Goal: Task Accomplishment & Management: Manage account settings

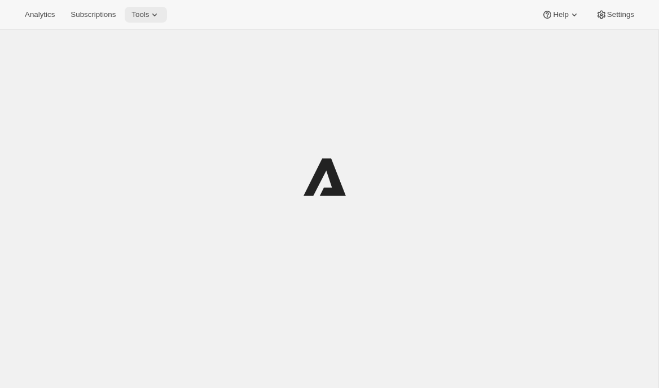
click at [149, 17] on span "Tools" at bounding box center [139, 14] width 17 height 9
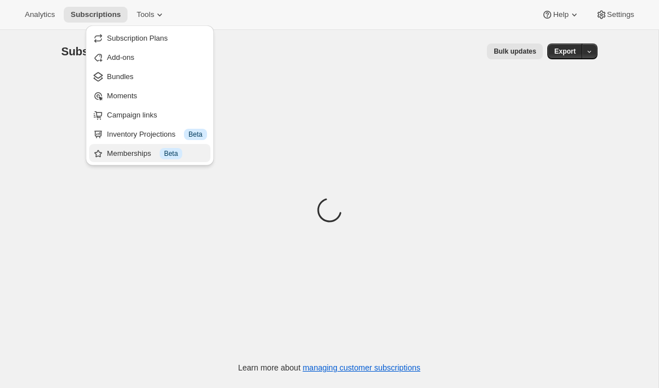
click at [121, 154] on div "Memberships Info Beta" at bounding box center [157, 153] width 100 height 11
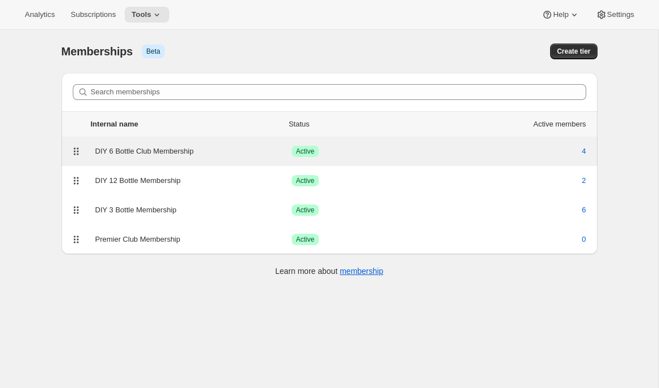
click at [134, 152] on div "DIY 6 Bottle Club Membership" at bounding box center [193, 151] width 196 height 11
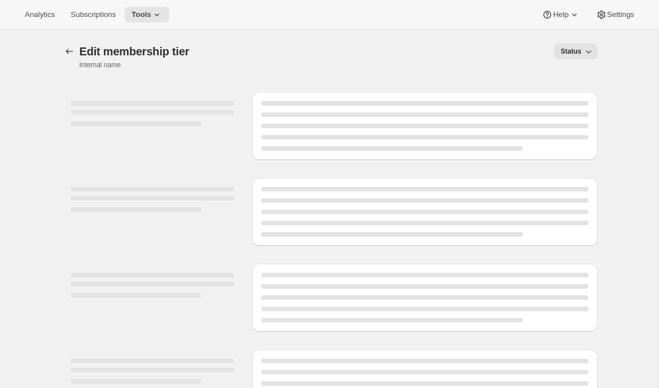
select select "variants"
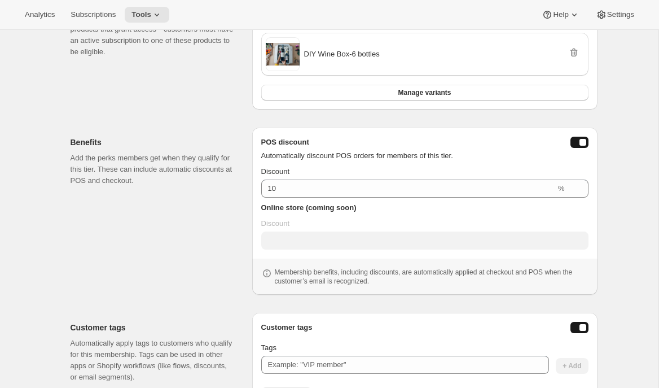
scroll to position [303, 0]
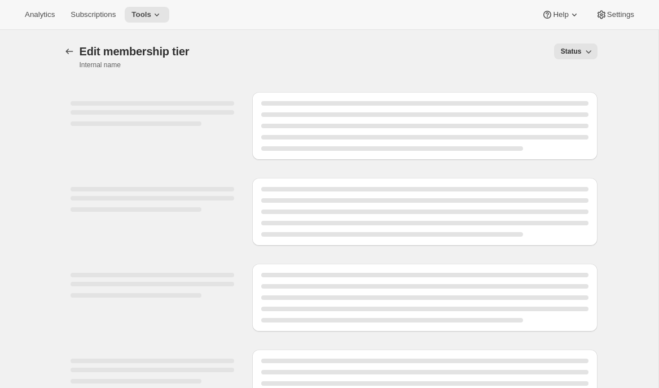
select select "variants"
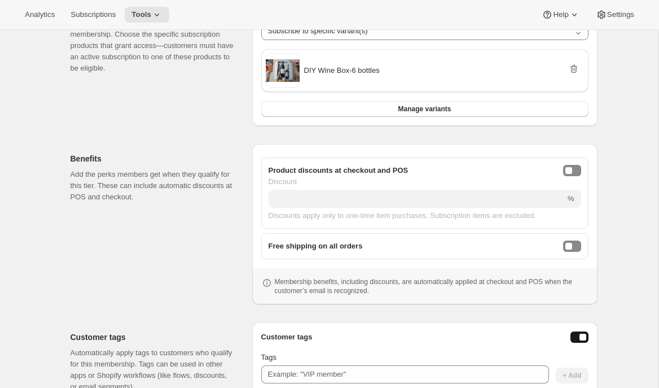
scroll to position [233, 0]
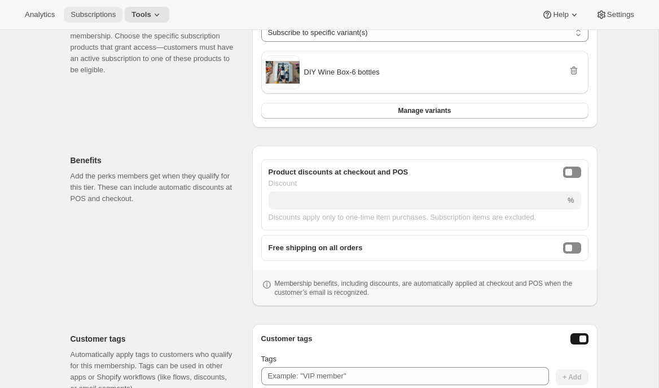
click at [85, 16] on span "Subscriptions" at bounding box center [93, 14] width 45 height 9
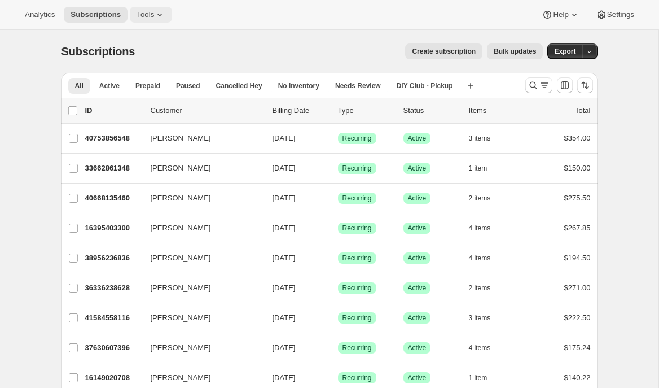
click at [159, 19] on icon at bounding box center [159, 14] width 11 height 11
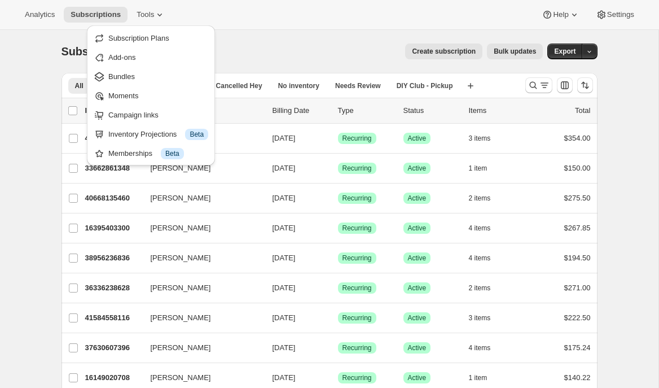
click at [135, 77] on span "Bundles" at bounding box center [121, 76] width 27 height 8
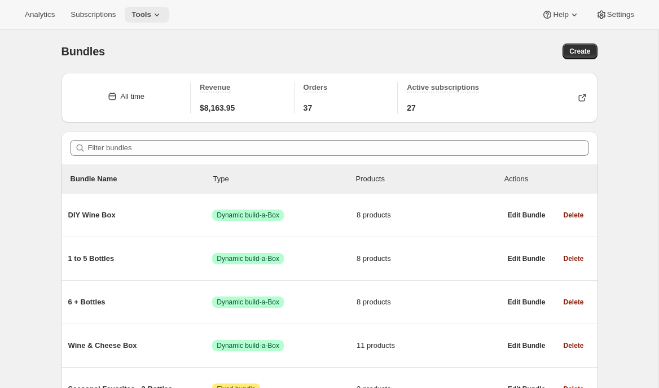
click at [151, 11] on span "Tools" at bounding box center [141, 14] width 20 height 9
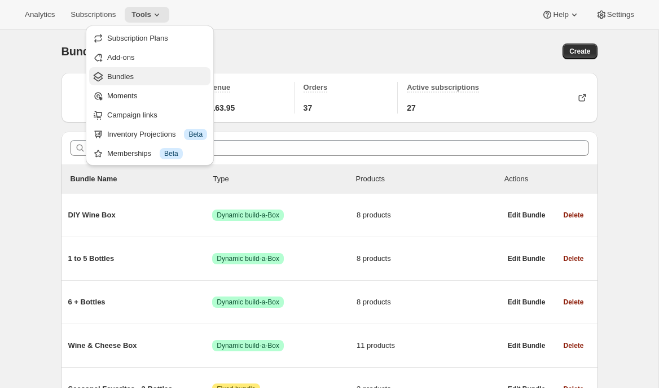
click at [146, 81] on span "Bundles" at bounding box center [157, 76] width 100 height 11
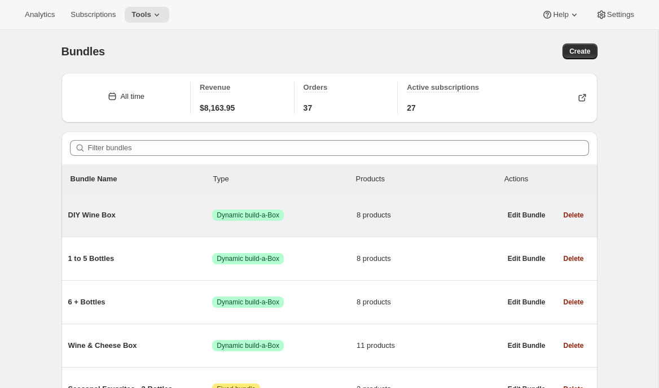
click at [113, 214] on span "DIY Wine Box" at bounding box center [140, 214] width 144 height 11
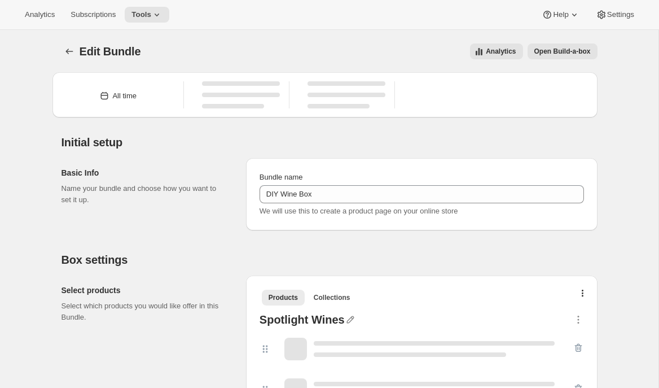
type input "DIY Wine Box"
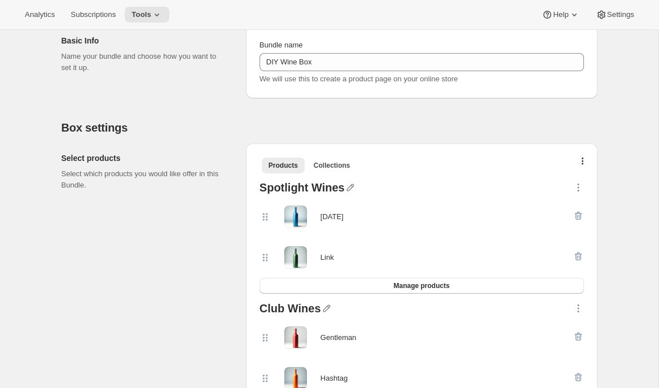
scroll to position [179, 0]
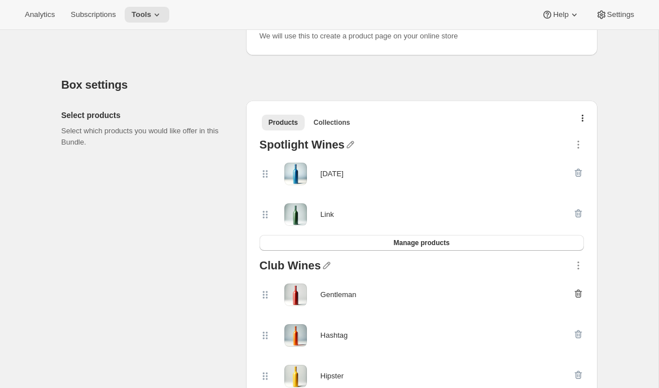
click at [578, 295] on icon "button" at bounding box center [578, 293] width 11 height 11
click at [583, 116] on button "button" at bounding box center [582, 120] width 11 height 11
click at [564, 144] on span "Bulk Autoswap for existing subscribers" at bounding box center [576, 142] width 125 height 8
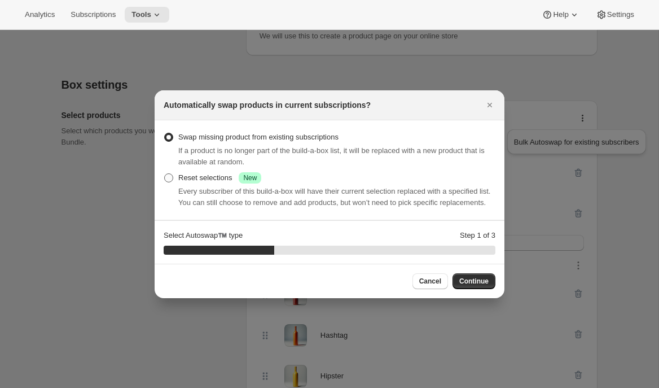
click at [215, 172] on div "Reset selections Success New" at bounding box center [219, 177] width 83 height 11
click at [165, 173] on input "Reset selections Success New" at bounding box center [164, 173] width 1 height 1
radio input "true"
click at [481, 289] on button "Continue" at bounding box center [473, 281] width 43 height 16
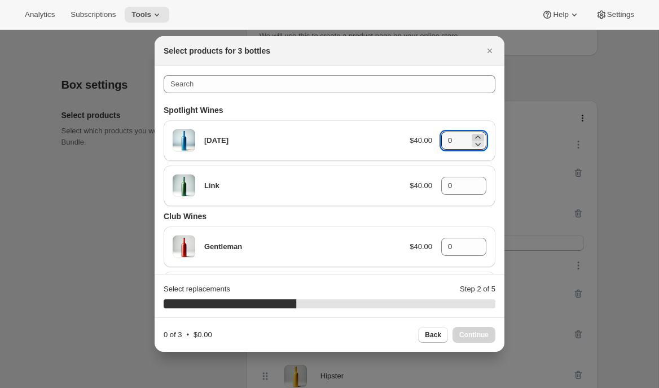
click at [478, 135] on icon ":rbh:" at bounding box center [477, 136] width 5 height 3
type input "1"
click at [476, 181] on icon ":rbh:" at bounding box center [477, 182] width 11 height 11
type input "1"
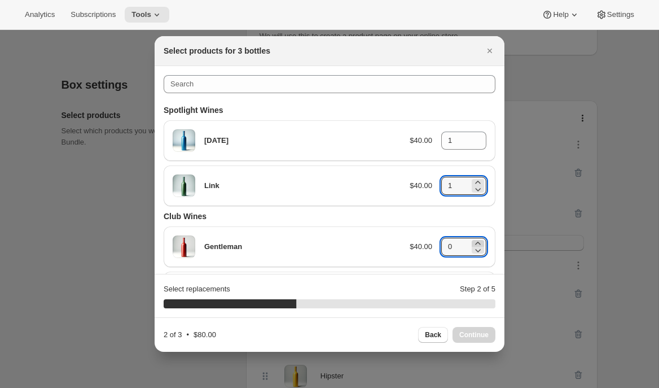
click at [478, 244] on icon ":rbh:" at bounding box center [477, 242] width 11 height 11
type input "1"
click at [474, 341] on button "Continue" at bounding box center [473, 335] width 43 height 16
type input "0"
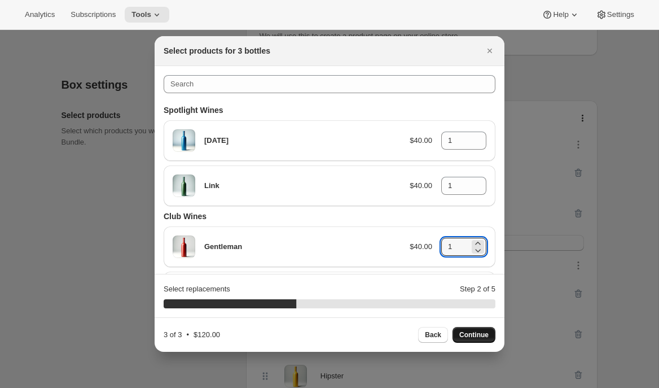
type input "0"
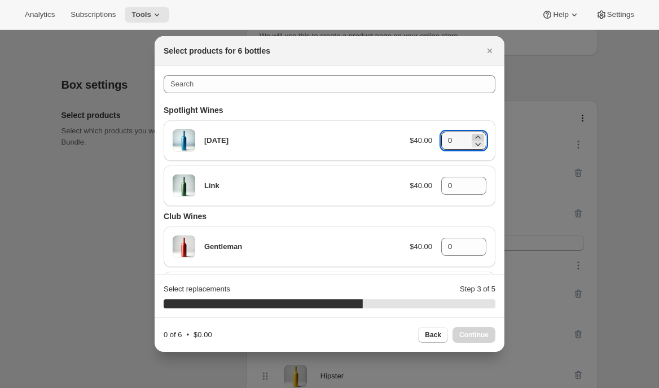
click at [479, 136] on icon ":rbh:" at bounding box center [477, 136] width 11 height 11
type input "2"
click at [478, 180] on icon ":rbh:" at bounding box center [477, 182] width 11 height 11
drag, startPoint x: 478, startPoint y: 180, endPoint x: 476, endPoint y: 190, distance: 10.4
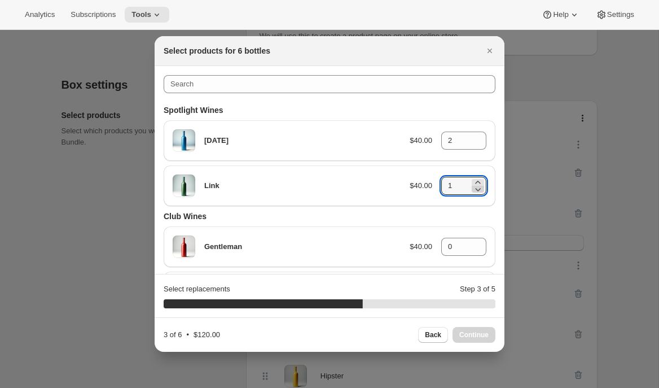
click at [478, 180] on icon ":rbh:" at bounding box center [477, 182] width 11 height 11
type input "2"
click at [479, 244] on icon ":rbh:" at bounding box center [477, 249] width 11 height 11
click at [479, 241] on icon ":rbh:" at bounding box center [477, 242] width 11 height 11
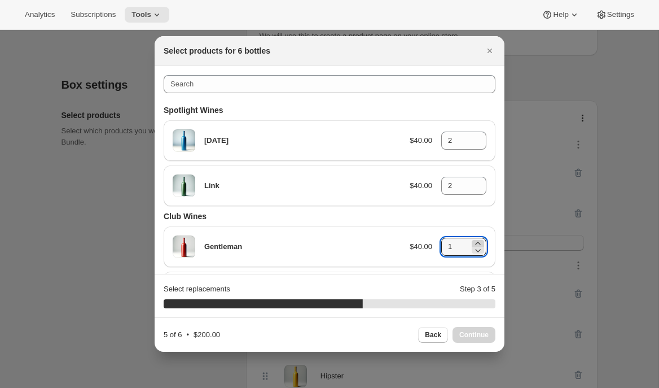
click at [479, 242] on icon ":rbh:" at bounding box center [477, 242] width 11 height 11
type input "2"
click at [465, 330] on button "Continue" at bounding box center [473, 335] width 43 height 16
type input "0"
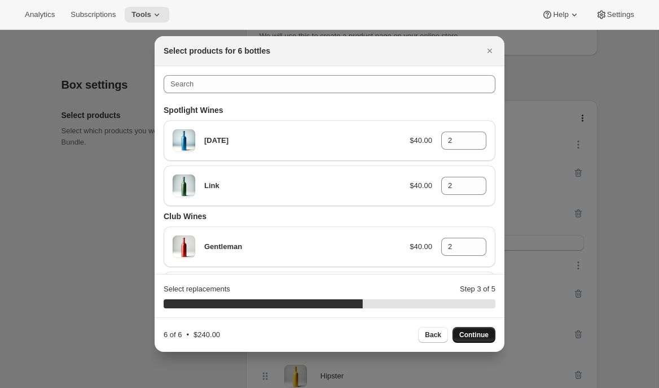
type input "0"
click at [488, 49] on icon "Close" at bounding box center [489, 51] width 5 height 5
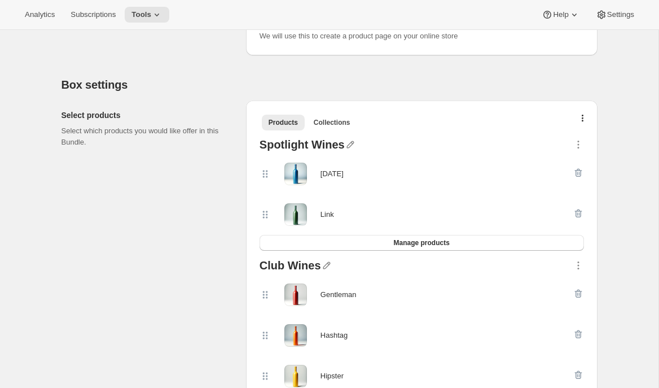
click at [575, 215] on icon "button" at bounding box center [577, 213] width 7 height 8
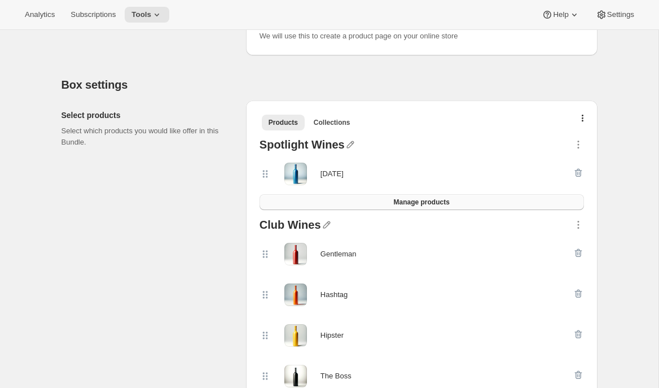
click at [507, 205] on button "Manage products" at bounding box center [421, 202] width 324 height 16
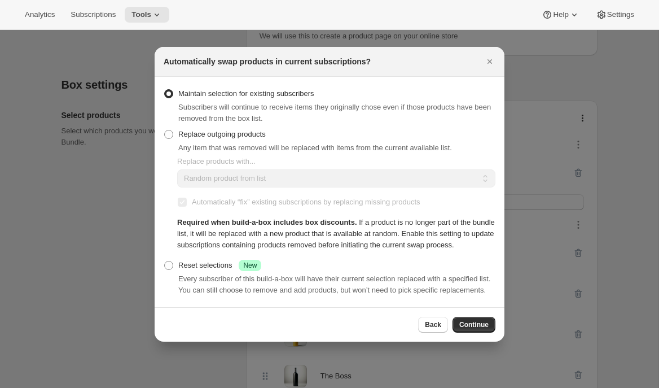
scroll to position [0, 0]
click at [227, 130] on span "Replace outgoing products" at bounding box center [221, 134] width 87 height 8
click at [165, 130] on input "Replace outgoing products" at bounding box center [164, 130] width 1 height 1
radio input "true"
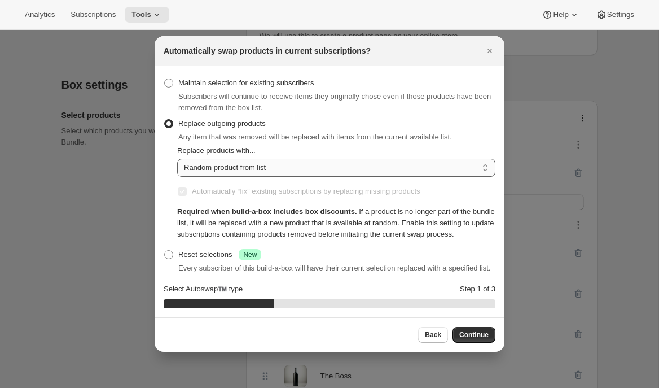
click at [242, 168] on select "Random product from list Matching product type Select specific replacements" at bounding box center [336, 167] width 318 height 18
select select "selection"
click at [177, 158] on select "Random product from list Matching product type Select specific replacements" at bounding box center [336, 167] width 318 height 18
click at [486, 337] on span "Continue" at bounding box center [473, 334] width 29 height 9
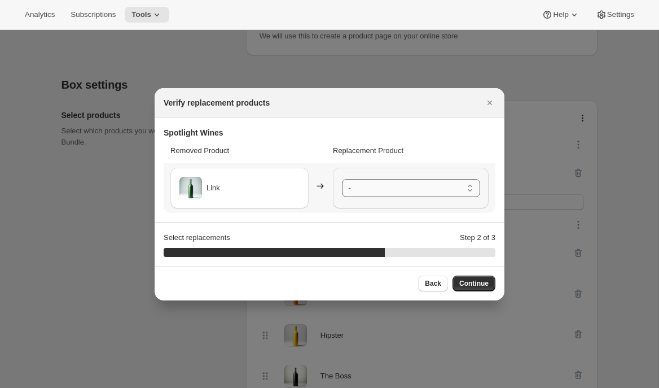
click at [398, 189] on select "- [DATE] - Default Title" at bounding box center [411, 188] width 138 height 18
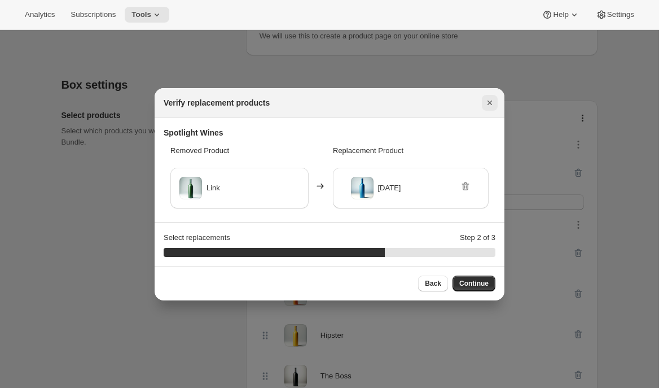
click at [486, 99] on icon "Close" at bounding box center [489, 102] width 11 height 11
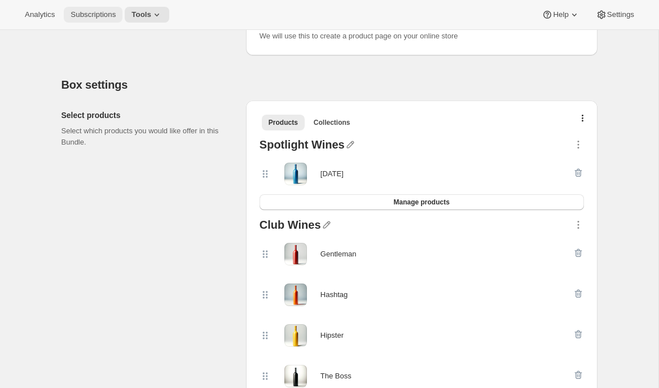
click at [88, 14] on span "Subscriptions" at bounding box center [93, 14] width 45 height 9
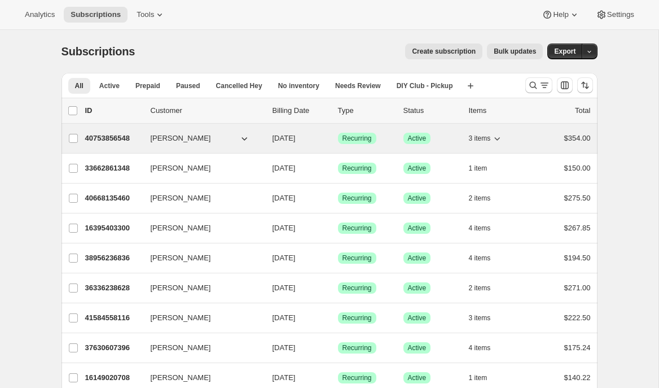
click at [124, 139] on p "40753856548" at bounding box center [113, 138] width 56 height 11
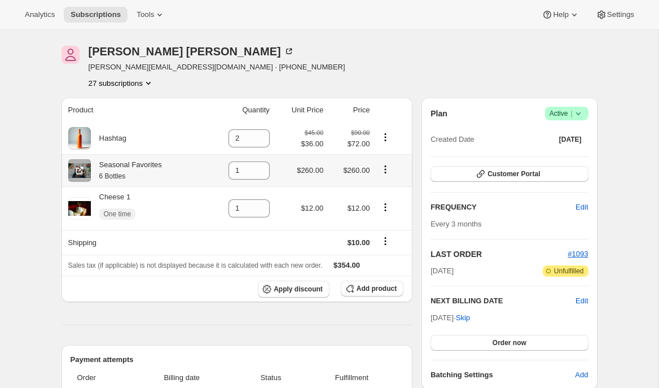
scroll to position [37, 0]
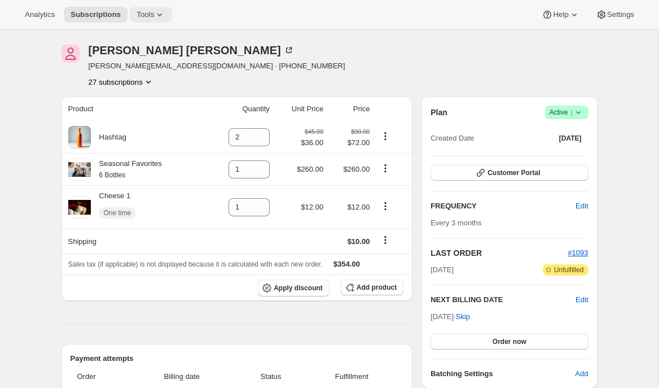
click at [154, 15] on span "Tools" at bounding box center [144, 14] width 17 height 9
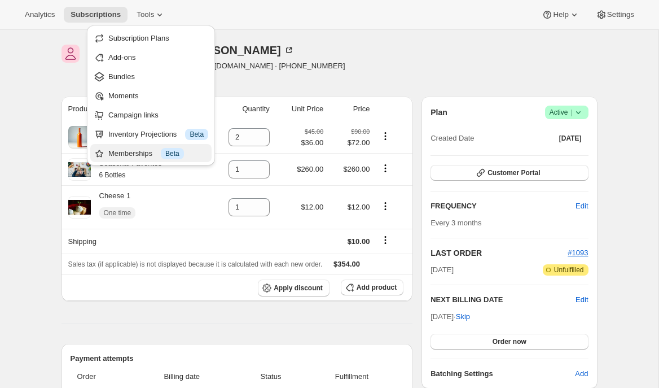
click at [128, 161] on div "Subscription Plans Add-ons Bundles Moments Campaign links Inventory Projections…" at bounding box center [151, 95] width 128 height 140
click at [130, 158] on div "Memberships Info Beta" at bounding box center [158, 153] width 100 height 11
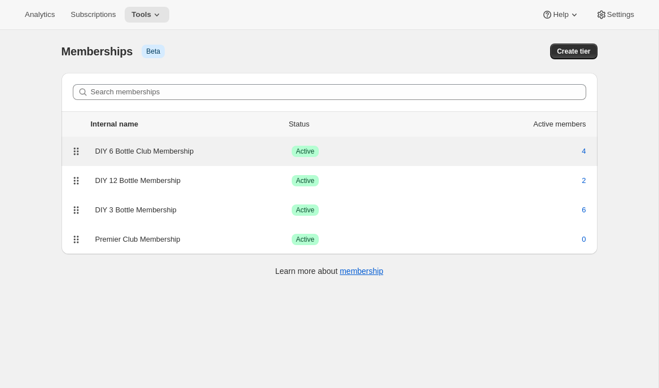
click at [143, 151] on div "DIY 6 Bottle Club Membership" at bounding box center [193, 151] width 196 height 11
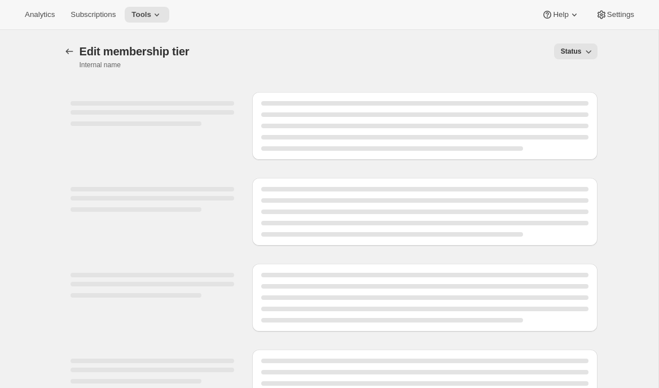
select select "variants"
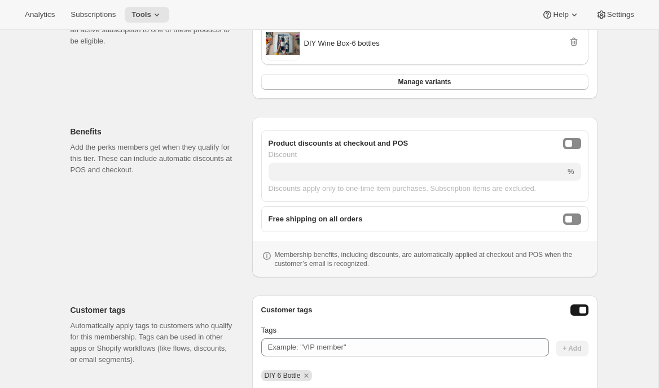
scroll to position [262, 0]
click at [576, 145] on button "onlineDiscountEnabled" at bounding box center [572, 142] width 18 height 11
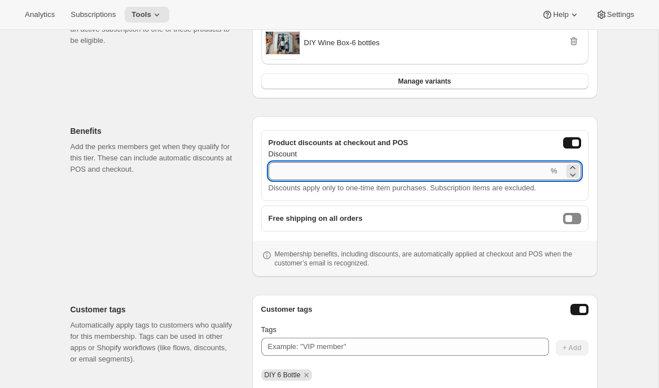
click at [423, 170] on input "Discount" at bounding box center [408, 171] width 280 height 18
type input "10"
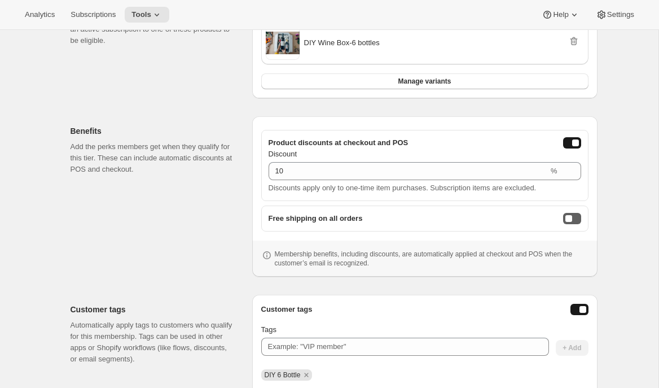
click at [575, 219] on button "freeShippingEnabled" at bounding box center [572, 218] width 18 height 11
click at [572, 219] on div "freeShippingEnabled" at bounding box center [575, 218] width 7 height 7
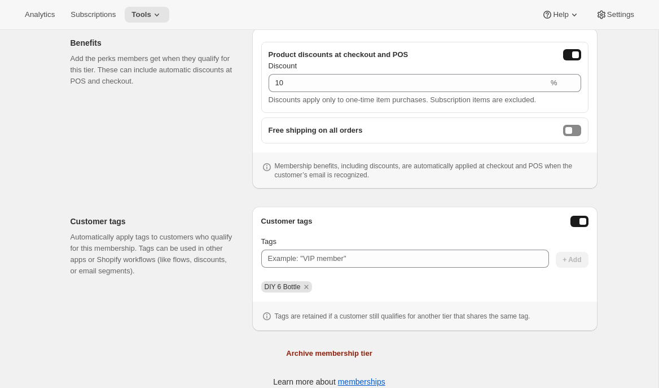
scroll to position [355, 0]
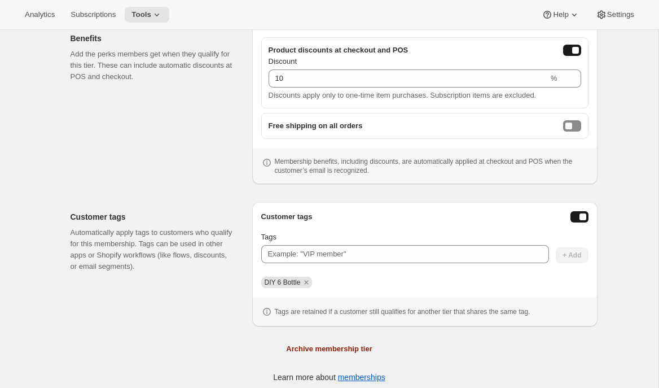
click at [573, 221] on button "Enable customer tags" at bounding box center [579, 216] width 18 height 11
click at [575, 220] on button "Enable customer tags" at bounding box center [579, 216] width 18 height 11
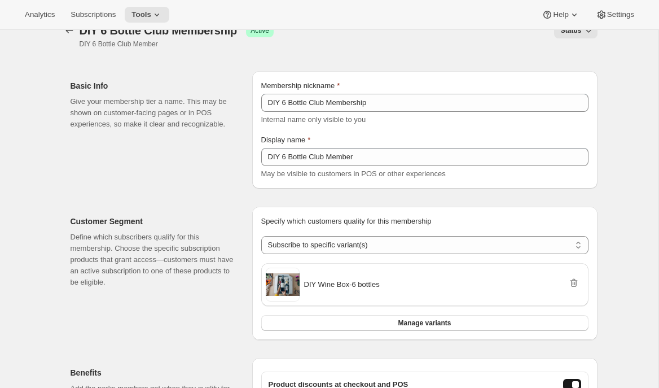
scroll to position [0, 0]
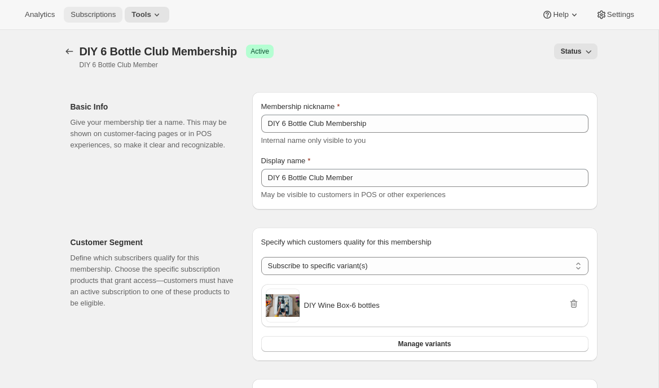
click at [91, 16] on span "Subscriptions" at bounding box center [93, 14] width 45 height 9
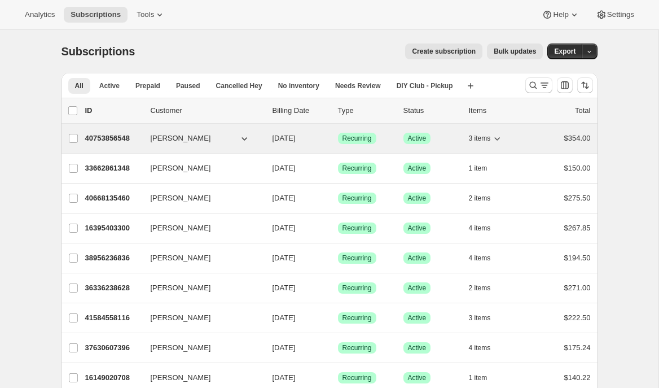
click at [108, 136] on p "40753856548" at bounding box center [113, 138] width 56 height 11
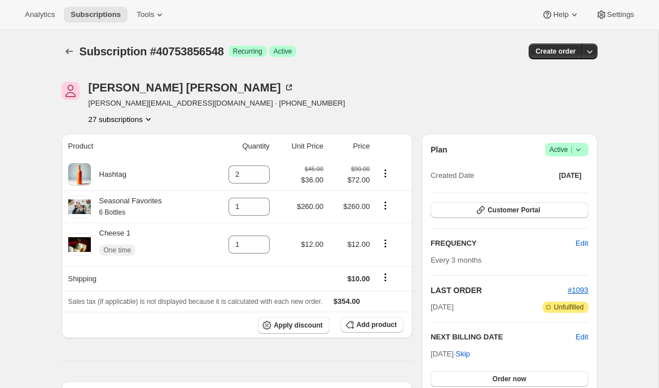
click at [508, 96] on div "[PERSON_NAME] [PERSON_NAME][EMAIL_ADDRESS][DOMAIN_NAME] · [PHONE_NUMBER] 27 sub…" at bounding box center [329, 103] width 536 height 43
click at [593, 55] on icon "button" at bounding box center [589, 51] width 11 height 11
click at [511, 97] on span "Create custom one-time order" at bounding box center [542, 94] width 98 height 8
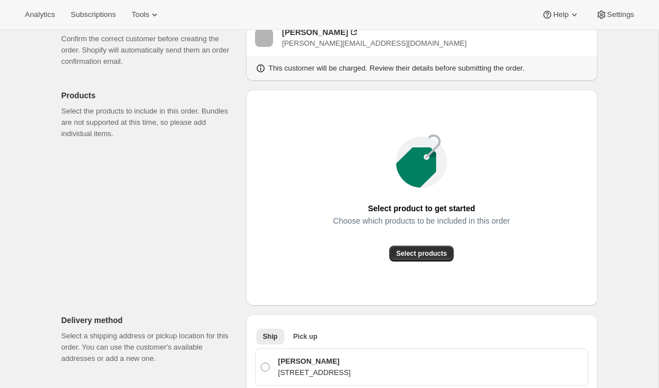
scroll to position [87, 0]
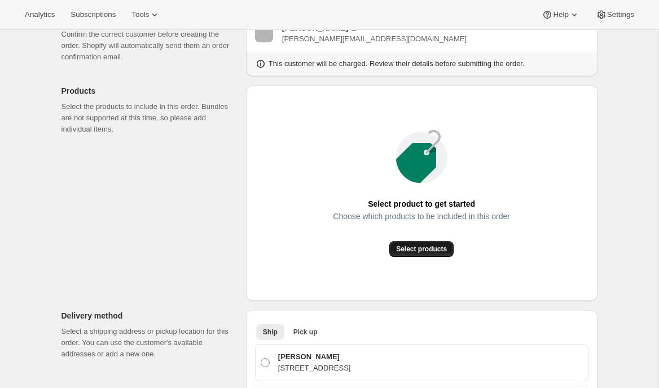
click at [405, 250] on span "Select products" at bounding box center [421, 248] width 51 height 9
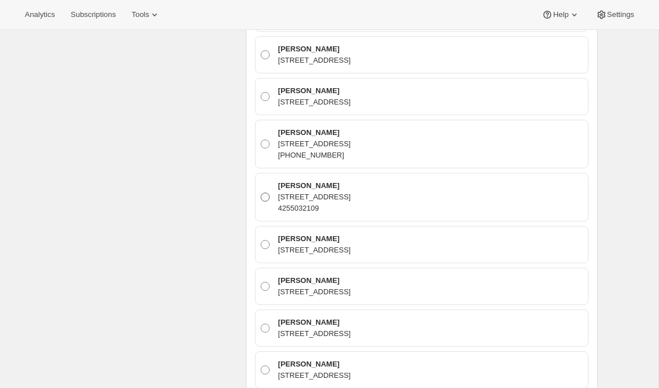
scroll to position [263, 0]
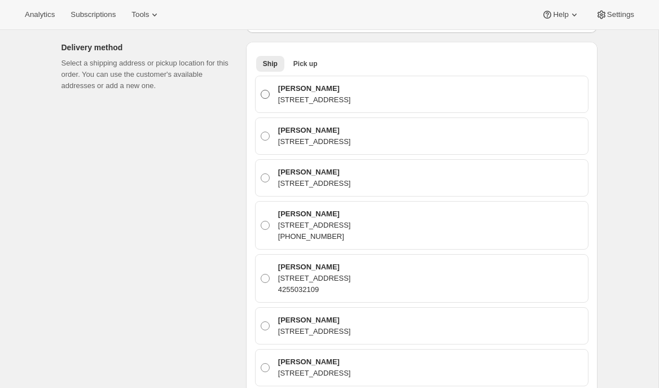
click at [295, 94] on p "[PERSON_NAME]" at bounding box center [314, 88] width 73 height 11
click at [261, 90] on input "[PERSON_NAME] [STREET_ADDRESS]" at bounding box center [261, 90] width 1 height 1
radio input "true"
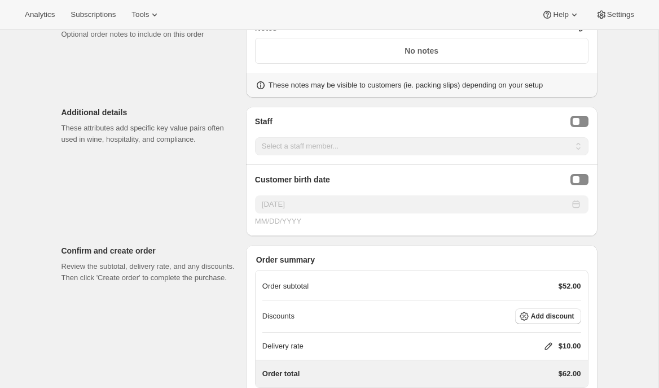
scroll to position [1256, 0]
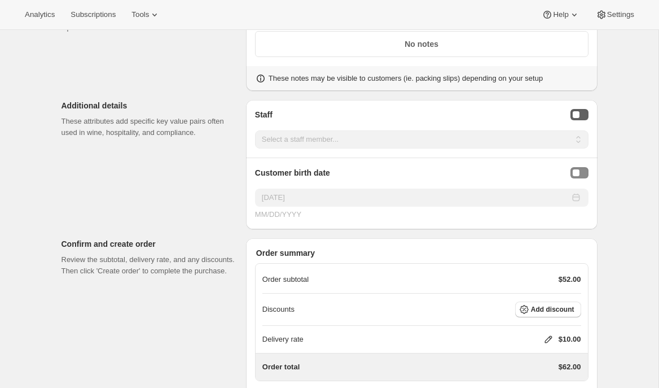
click at [580, 118] on button "Staff Selector" at bounding box center [579, 114] width 18 height 11
click at [544, 138] on select "Select a staff member... [PERSON_NAME] [PERSON_NAME]" at bounding box center [421, 139] width 333 height 18
select select "associate-0"
click at [255, 130] on select "Select a staff member... [PERSON_NAME] [PERSON_NAME]" at bounding box center [421, 139] width 333 height 18
click at [581, 171] on button "Birthday Selector" at bounding box center [579, 172] width 18 height 11
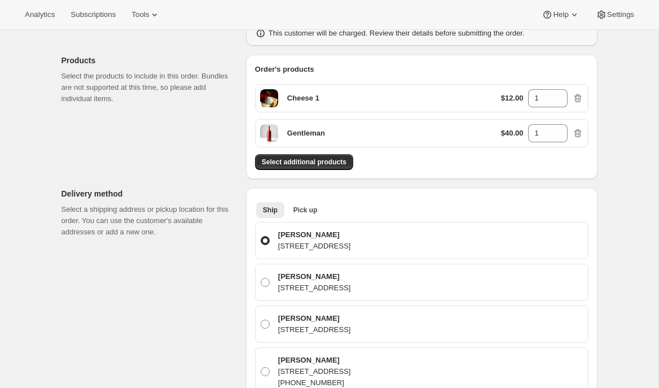
scroll to position [0, 0]
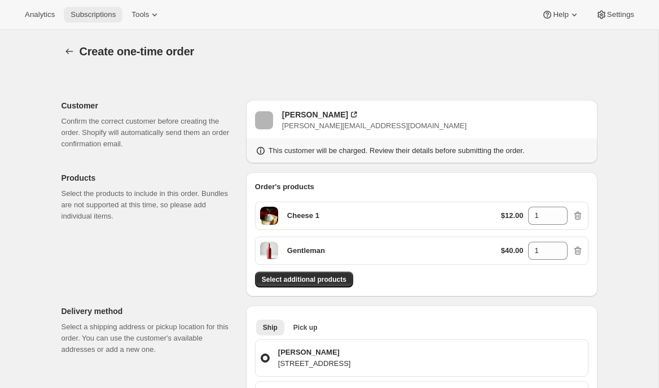
click at [82, 15] on span "Subscriptions" at bounding box center [93, 14] width 45 height 9
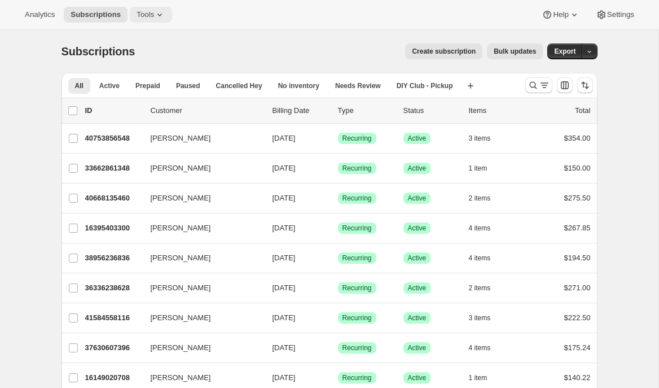
click at [140, 13] on span "Tools" at bounding box center [144, 14] width 17 height 9
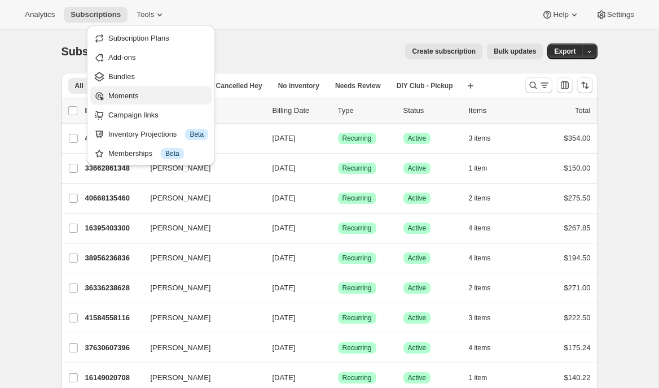
click at [152, 96] on span "Moments" at bounding box center [158, 95] width 100 height 11
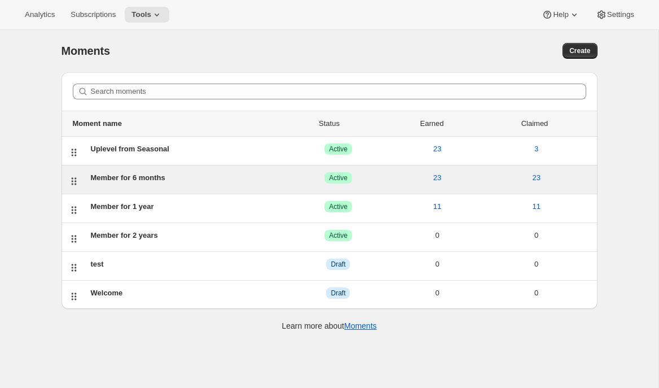
scroll to position [3, 0]
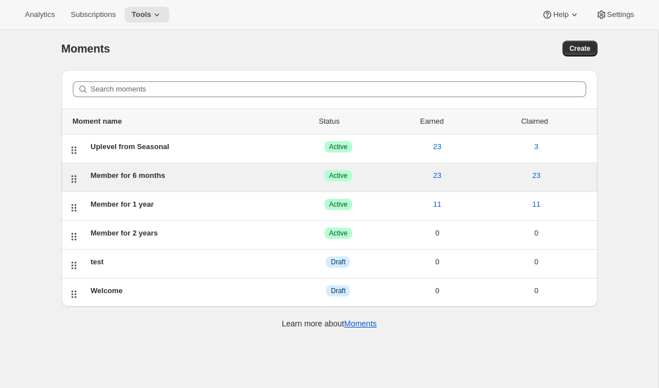
click at [130, 177] on div "Member for 6 months" at bounding box center [190, 175] width 198 height 11
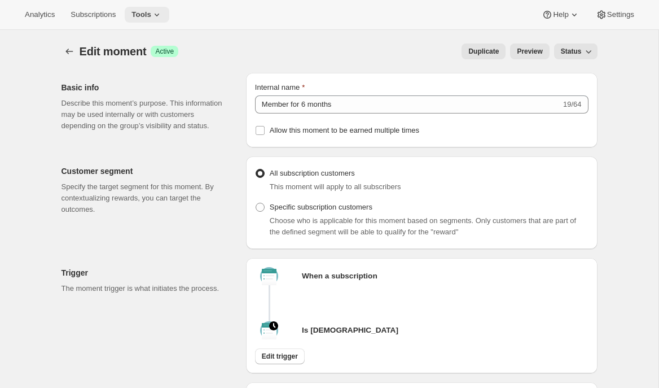
click at [141, 20] on button "Tools" at bounding box center [147, 15] width 45 height 16
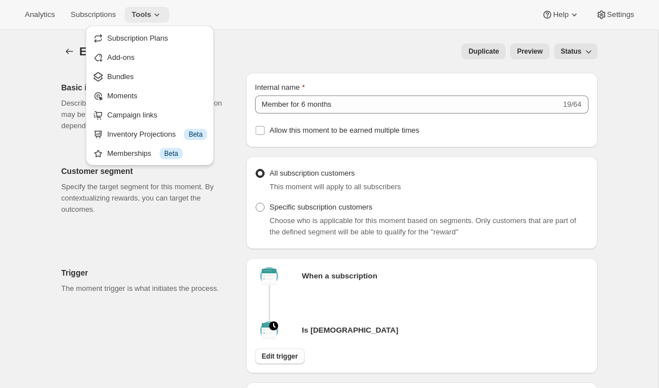
click at [143, 19] on button "Tools" at bounding box center [147, 15] width 45 height 16
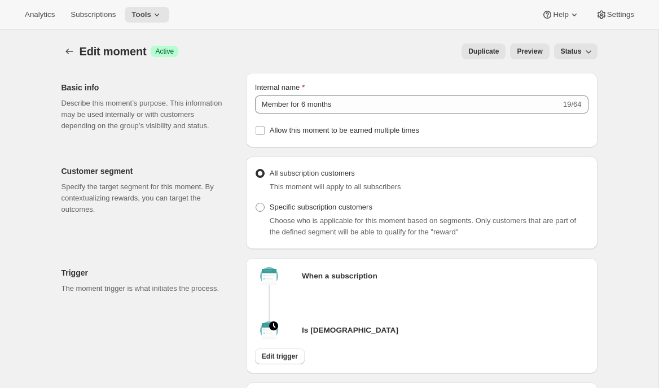
click at [176, 11] on div "Analytics Subscriptions Tools Help Settings" at bounding box center [329, 15] width 659 height 30
click at [162, 16] on icon at bounding box center [156, 14] width 11 height 11
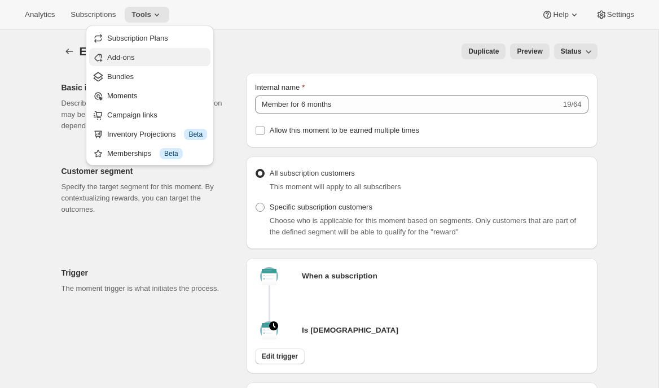
click at [162, 62] on span "Add-ons" at bounding box center [157, 57] width 100 height 11
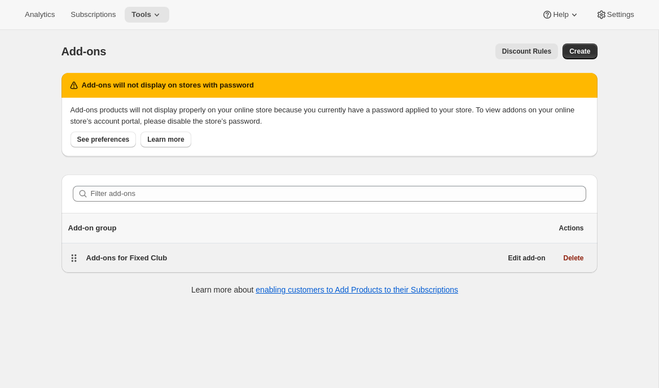
click at [196, 262] on div "Add-ons for Fixed Club" at bounding box center [293, 257] width 415 height 11
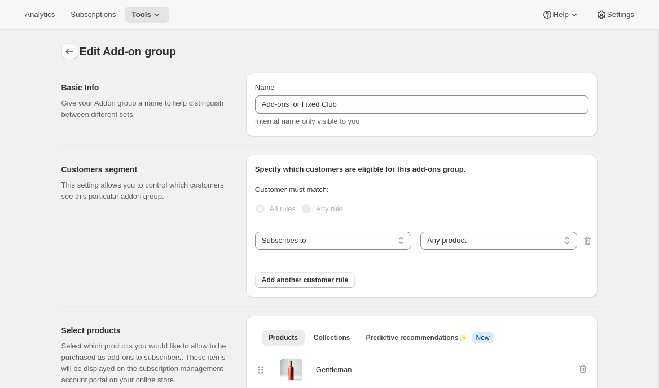
click at [67, 53] on icon "Addon groups" at bounding box center [69, 51] width 11 height 11
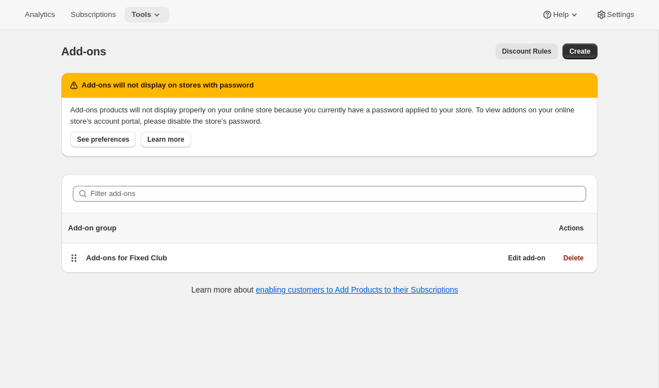
click at [151, 18] on span "Tools" at bounding box center [141, 14] width 20 height 9
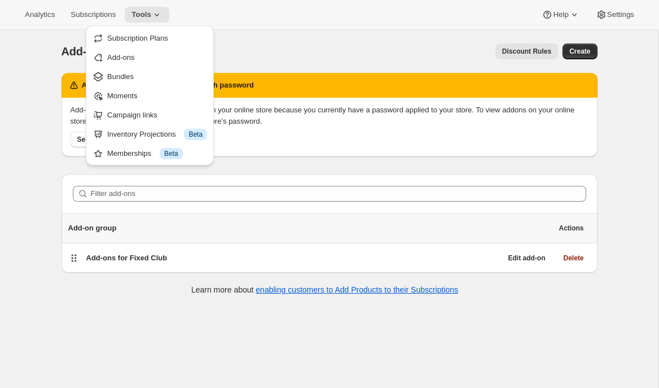
click at [142, 112] on span "Campaign links" at bounding box center [132, 115] width 50 height 8
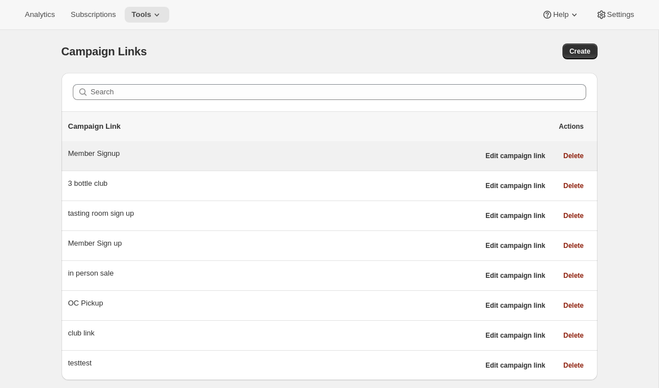
click at [272, 160] on div "Member Signup" at bounding box center [273, 156] width 411 height 16
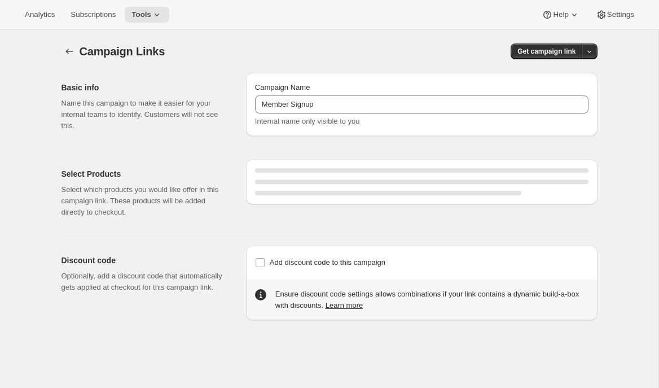
select select "gid://shopify/SellingPlan/7445479460"
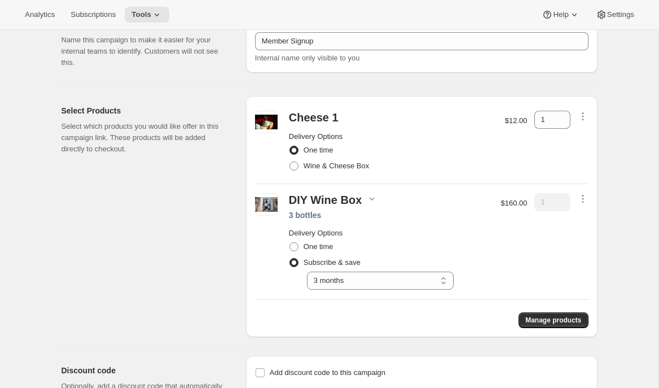
scroll to position [68, 0]
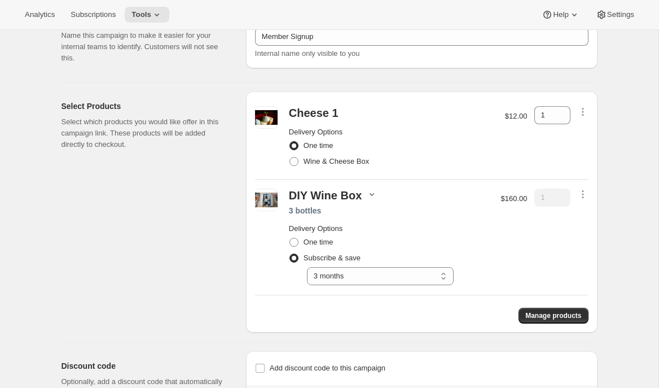
click at [369, 196] on icon "button" at bounding box center [371, 193] width 11 height 11
drag, startPoint x: 353, startPoint y: 217, endPoint x: 390, endPoint y: 237, distance: 42.7
click at [390, 238] on div "The Boss 1 Hipster 1 The Boss Rosé 1" at bounding box center [368, 229] width 54 height 34
click at [389, 238] on span "The Boss Rosé" at bounding box center [366, 239] width 50 height 8
click at [416, 148] on div "One time" at bounding box center [391, 146] width 205 height 16
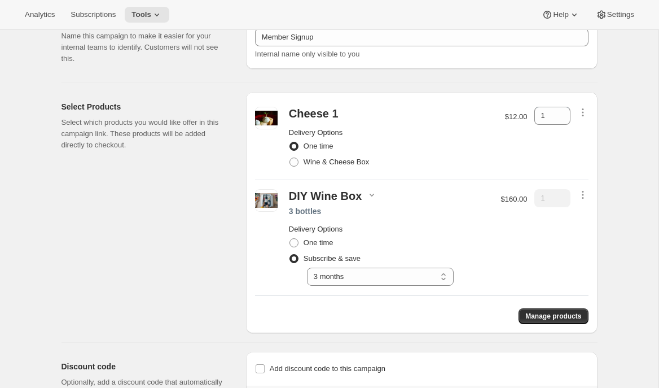
scroll to position [0, 0]
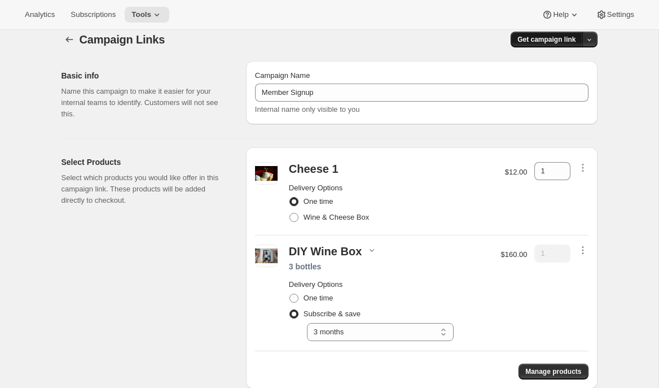
click at [526, 41] on span "Get campaign link" at bounding box center [546, 39] width 58 height 9
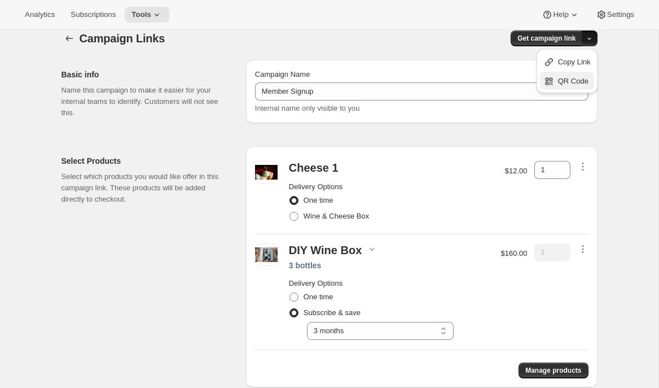
click at [549, 77] on icon "button" at bounding box center [550, 78] width 3 height 3
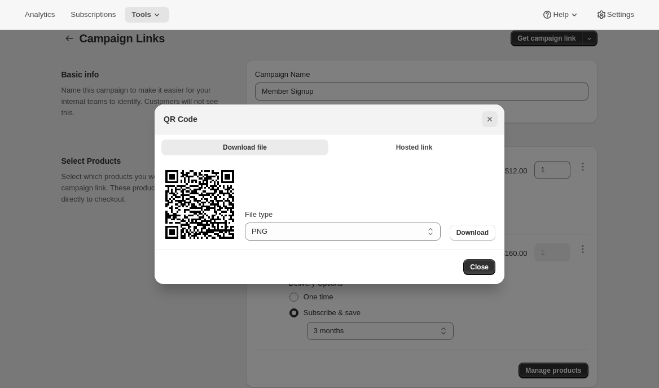
drag, startPoint x: 485, startPoint y: 113, endPoint x: 495, endPoint y: 108, distance: 12.1
click at [485, 113] on icon "Close" at bounding box center [489, 118] width 11 height 11
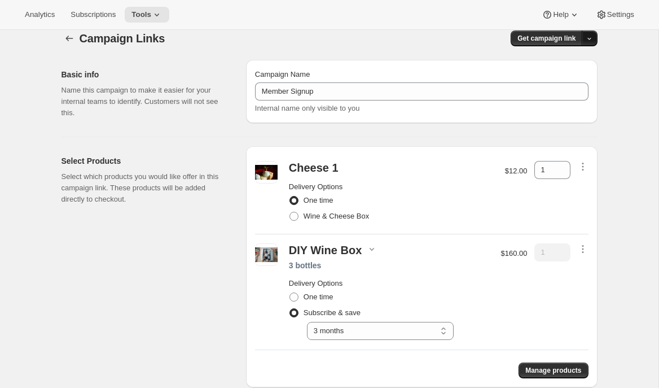
click at [595, 41] on button "button" at bounding box center [590, 38] width 16 height 16
click at [578, 64] on span "Copy Link" at bounding box center [574, 62] width 33 height 8
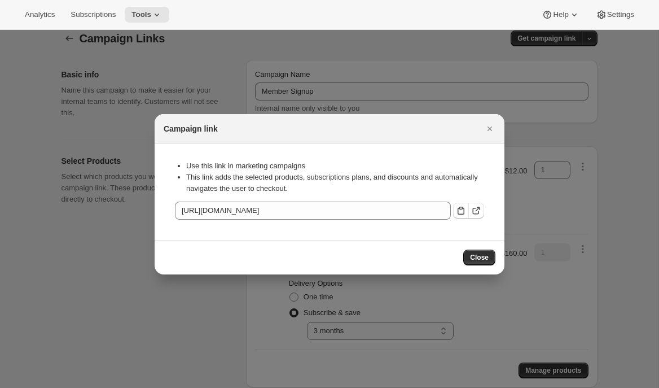
scroll to position [0, 0]
click at [481, 214] on icon ":r1p1:" at bounding box center [475, 210] width 11 height 11
click at [494, 127] on icon "Close" at bounding box center [489, 128] width 11 height 11
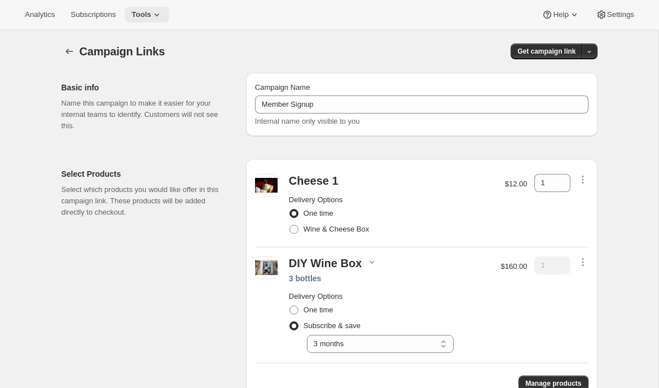
click at [145, 19] on span "Tools" at bounding box center [141, 14] width 20 height 9
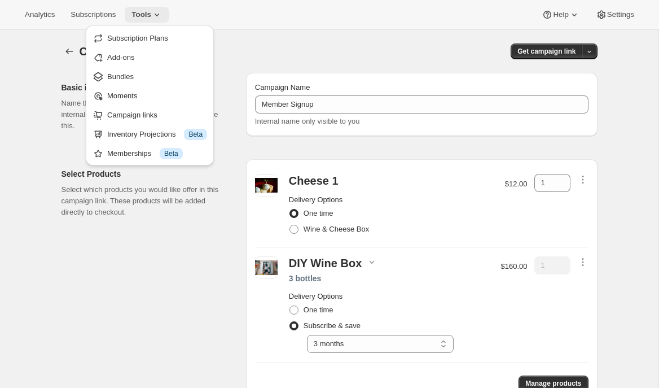
click at [145, 19] on span "Tools" at bounding box center [141, 14] width 20 height 9
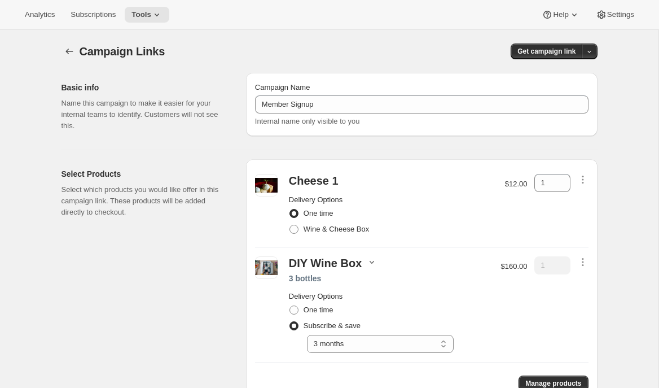
click at [369, 262] on icon "button" at bounding box center [371, 262] width 5 height 3
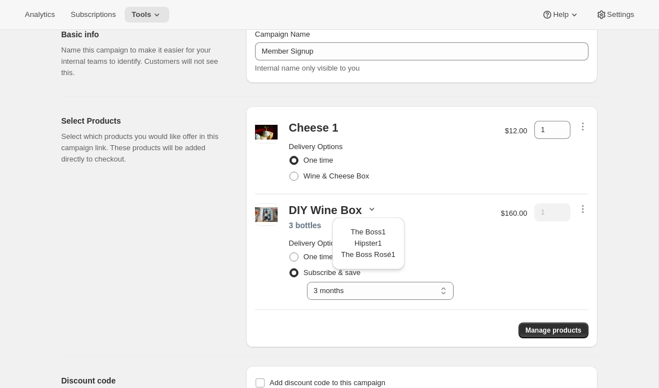
scroll to position [75, 0]
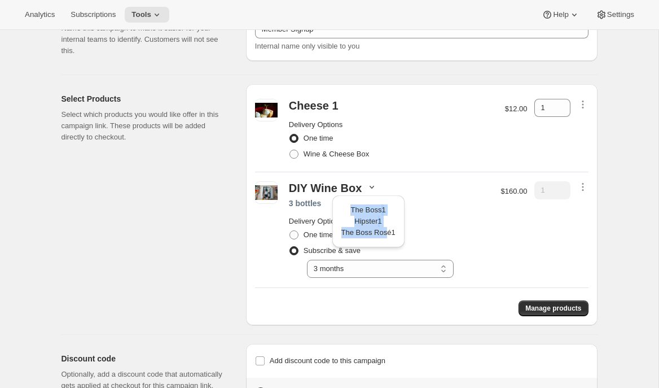
drag, startPoint x: 351, startPoint y: 209, endPoint x: 391, endPoint y: 236, distance: 48.8
click at [390, 235] on div "The Boss 1 Hipster 1 The Boss Rosé 1" at bounding box center [368, 221] width 54 height 34
drag, startPoint x: 397, startPoint y: 234, endPoint x: 351, endPoint y: 210, distance: 51.7
click at [351, 210] on div "The Boss 1 Hipster 1 The Boss Rosé 1" at bounding box center [368, 221] width 72 height 52
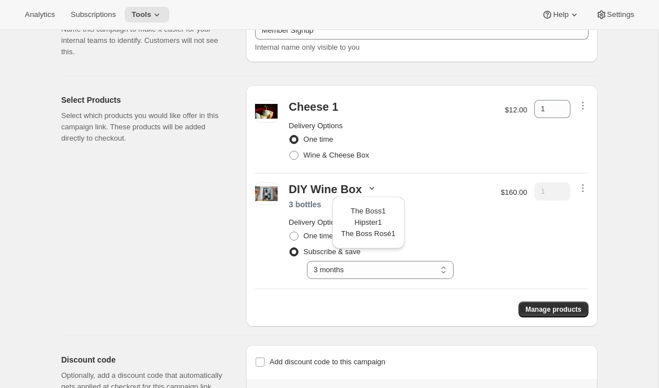
click at [443, 208] on div "DIY Wine Box 3 bottles Delivery Options One time Subscribe & save Select 12 mon…" at bounding box center [389, 230] width 210 height 96
click at [176, 235] on div "Select Products Select which products you would like offer in this campaign lin…" at bounding box center [148, 205] width 175 height 241
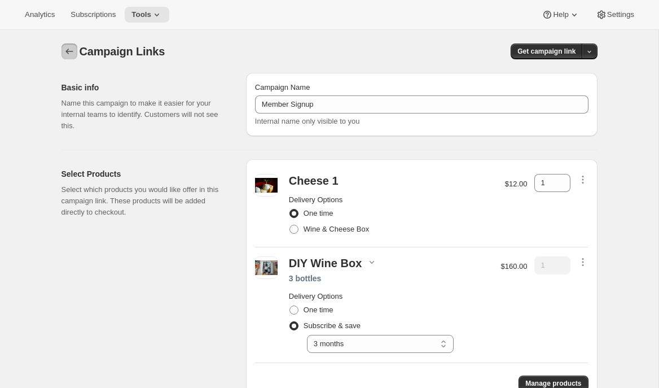
click at [71, 52] on icon "button" at bounding box center [69, 51] width 11 height 11
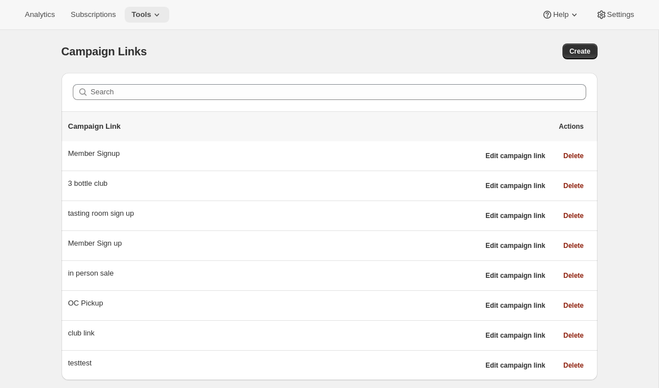
click at [162, 12] on icon at bounding box center [156, 14] width 11 height 11
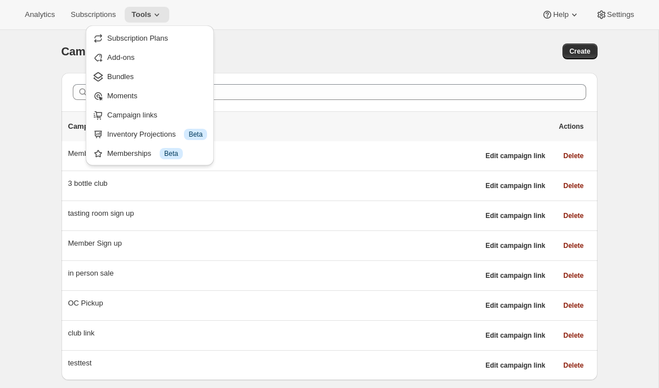
click at [272, 36] on div "Campaign Links. This page is ready Campaign Links Create" at bounding box center [329, 51] width 536 height 43
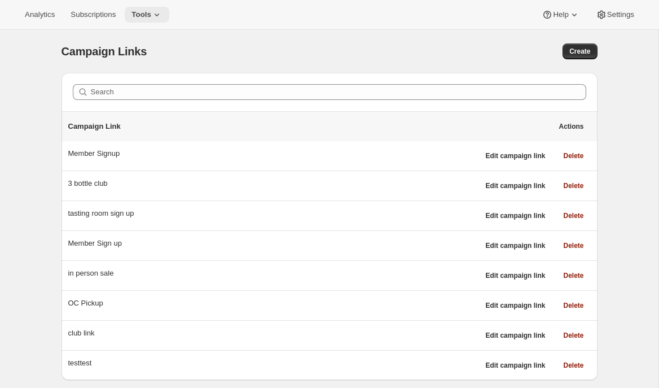
click at [151, 19] on span "Tools" at bounding box center [141, 14] width 20 height 9
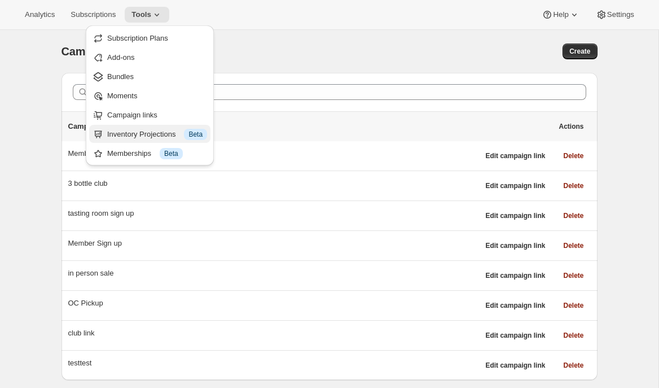
click at [140, 138] on div "Inventory Projections Info Beta" at bounding box center [157, 134] width 100 height 11
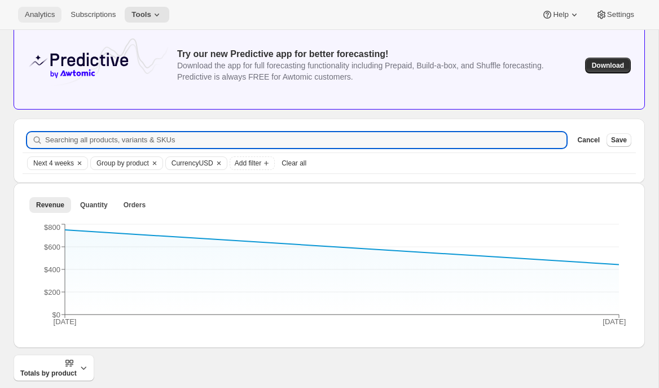
scroll to position [47, 0]
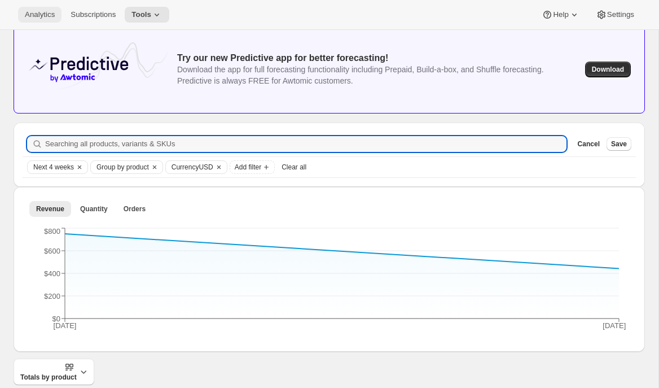
click at [34, 14] on span "Analytics" at bounding box center [40, 14] width 30 height 9
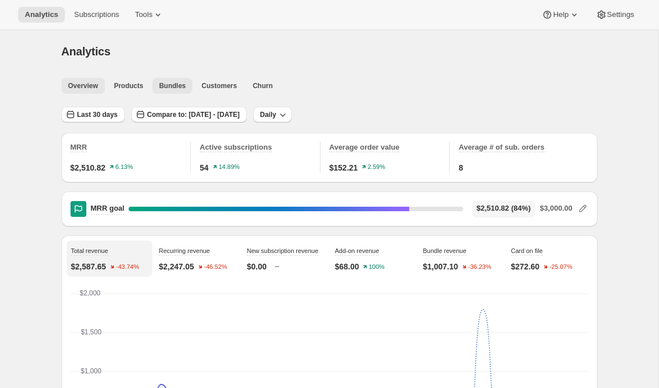
click at [166, 87] on span "Bundles" at bounding box center [172, 85] width 27 height 9
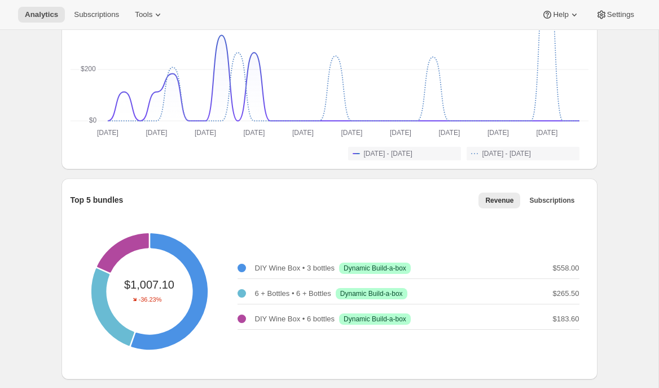
scroll to position [262, 0]
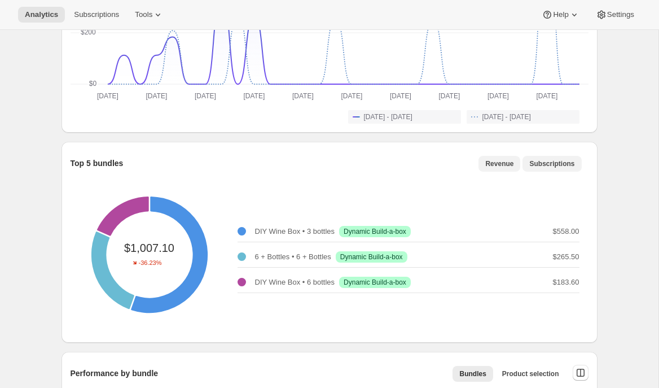
click at [558, 162] on span "Subscriptions" at bounding box center [551, 163] width 45 height 9
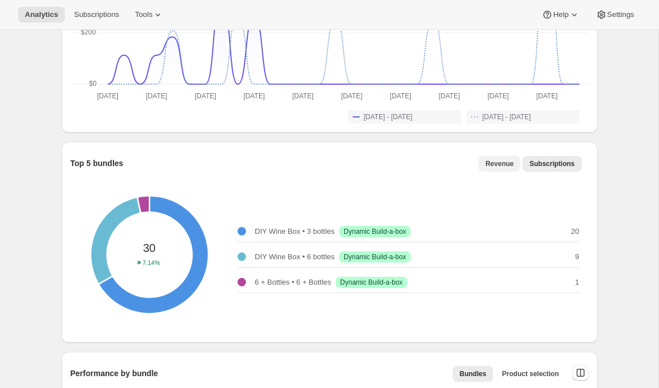
click at [497, 162] on span "Revenue" at bounding box center [499, 163] width 28 height 9
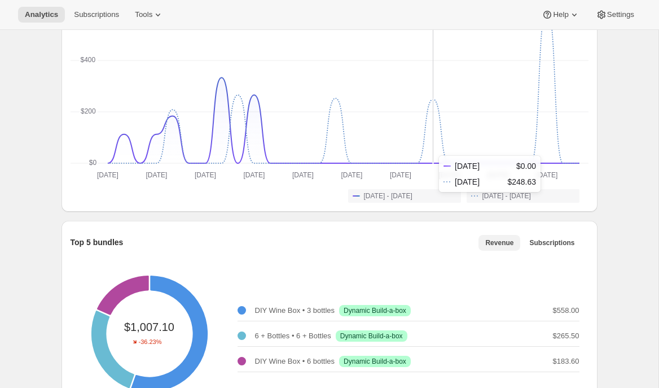
scroll to position [0, 0]
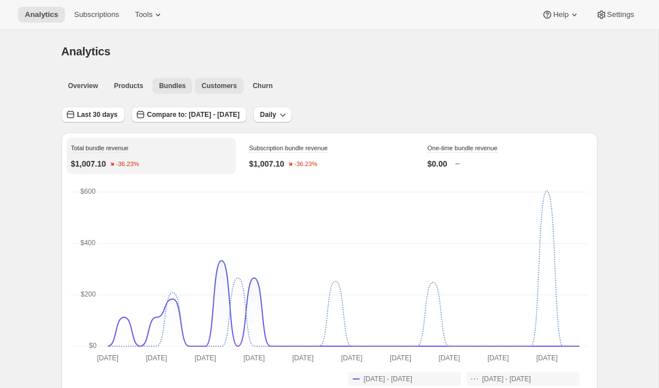
click at [228, 85] on span "Customers" at bounding box center [219, 85] width 36 height 9
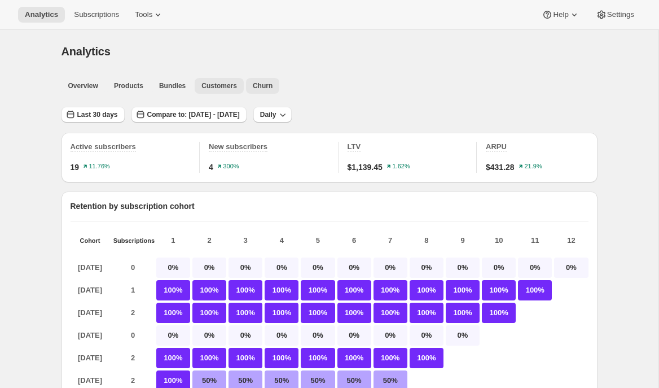
click at [258, 85] on span "Churn" at bounding box center [263, 85] width 20 height 9
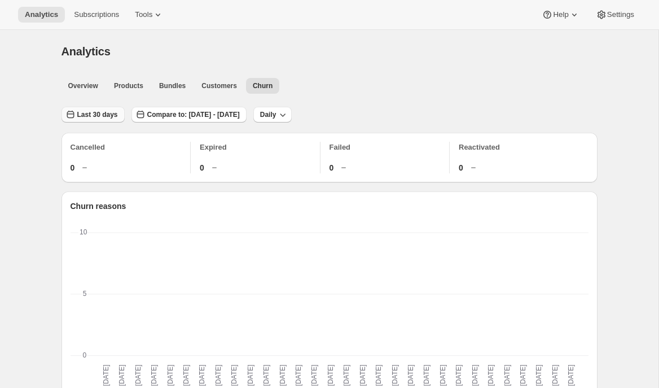
click at [97, 115] on span "Last 30 days" at bounding box center [97, 114] width 41 height 9
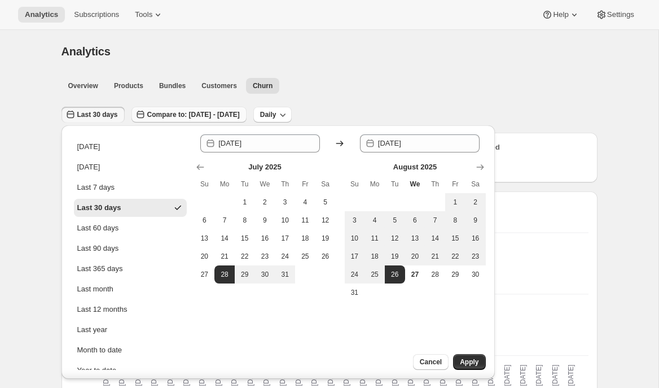
click at [155, 114] on span "Compare to: [DATE] - [DATE]" at bounding box center [193, 114] width 93 height 9
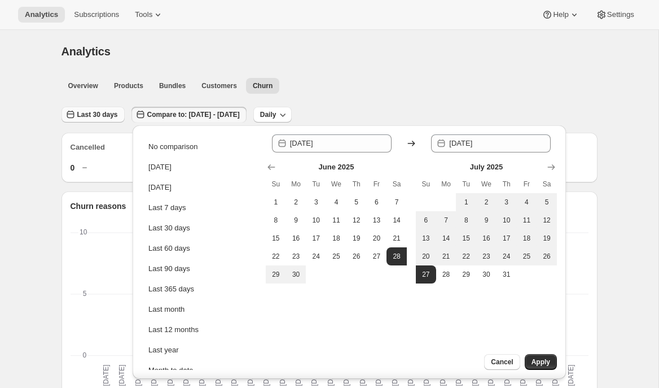
click at [116, 112] on span "Last 30 days" at bounding box center [97, 114] width 41 height 9
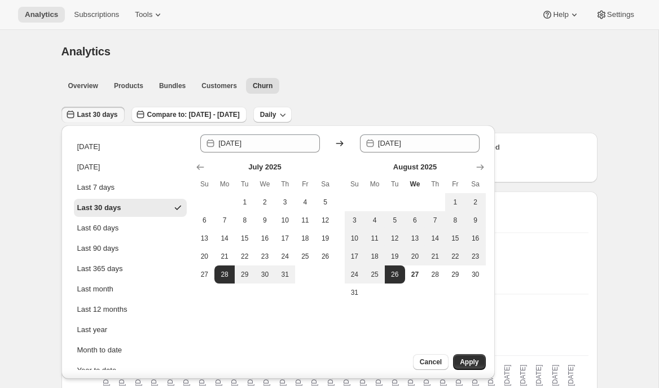
click at [128, 279] on ul "[DATE] [DATE] Last 7 days Last 30 days Last 60 days Last 90 days Last 365 days …" at bounding box center [130, 258] width 113 height 241
click at [123, 273] on div "Last 365 days" at bounding box center [100, 268] width 46 height 11
type input "[DATE]"
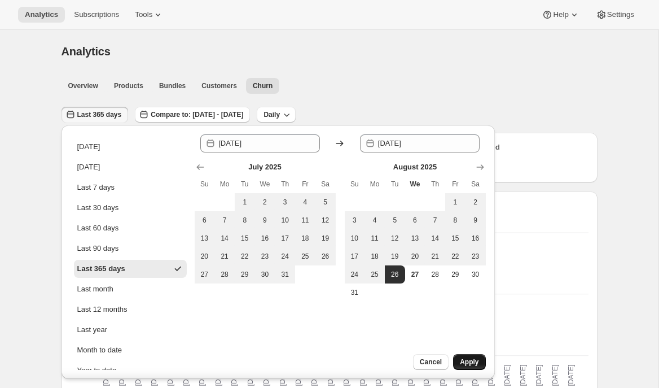
click at [474, 360] on span "Apply" at bounding box center [469, 361] width 19 height 9
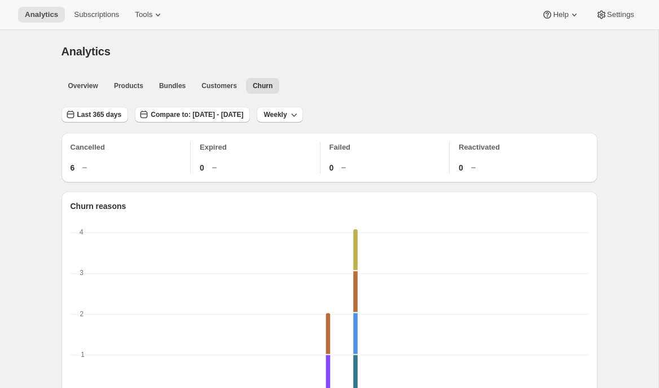
click at [456, 104] on div "Last 365 days Compare to: [DATE] - [DATE] Weekly" at bounding box center [329, 111] width 536 height 26
click at [287, 112] on span "Weekly" at bounding box center [274, 114] width 23 height 9
click at [320, 177] on span "Monthly" at bounding box center [327, 176] width 26 height 8
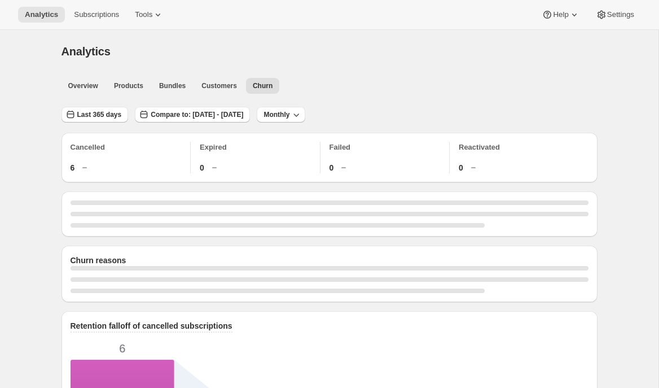
click at [407, 93] on div "Overview Products Bundles Customers Churn More views Overview Products Bundles …" at bounding box center [326, 85] width 543 height 25
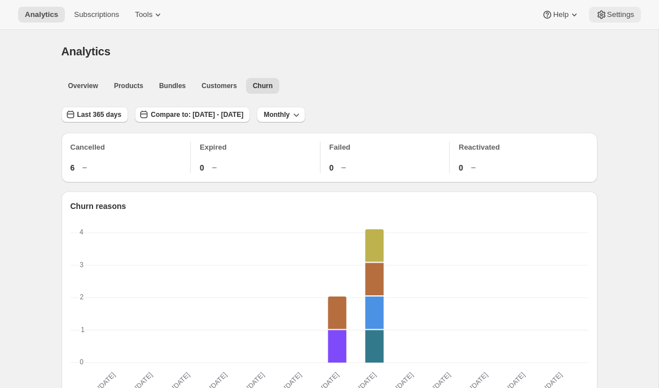
click at [616, 19] on span "Settings" at bounding box center [620, 14] width 27 height 9
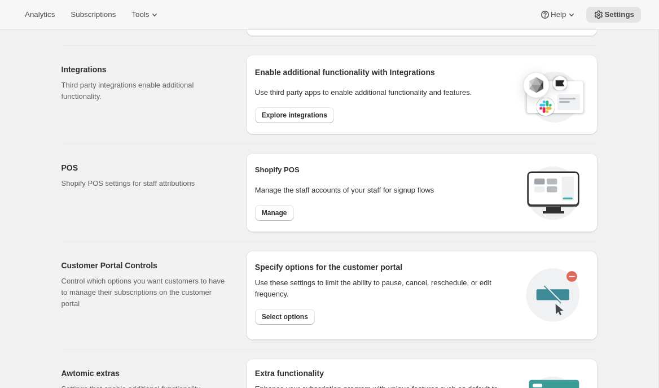
scroll to position [404, 0]
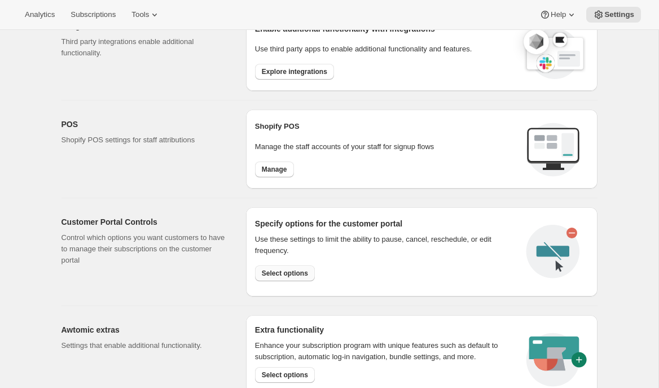
click at [303, 272] on span "Select options" at bounding box center [285, 272] width 46 height 9
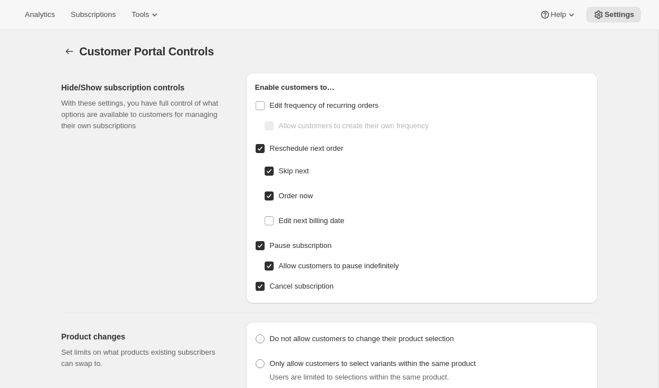
checkbox input "false"
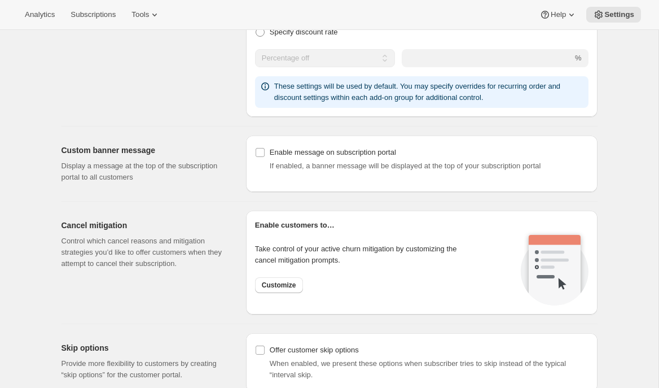
scroll to position [725, 0]
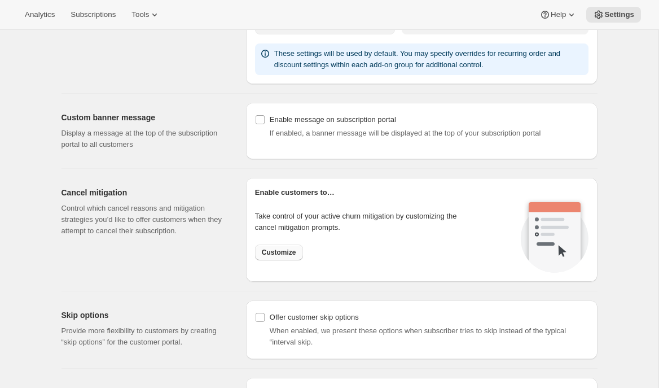
click at [268, 253] on span "Customize" at bounding box center [279, 252] width 34 height 9
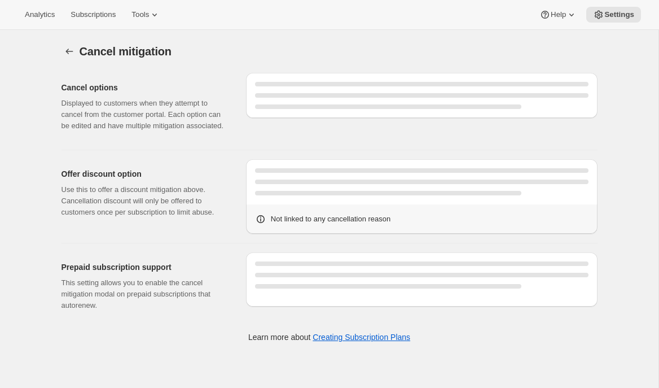
select select "SPECIFIC_INSTANCES"
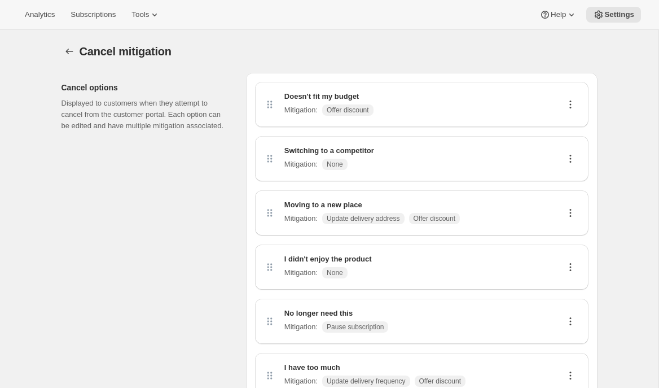
click at [571, 213] on icon at bounding box center [570, 212] width 11 height 11
click at [562, 231] on span "Edit" at bounding box center [565, 234] width 12 height 8
select select "updateAddress"
select select "showDiscount"
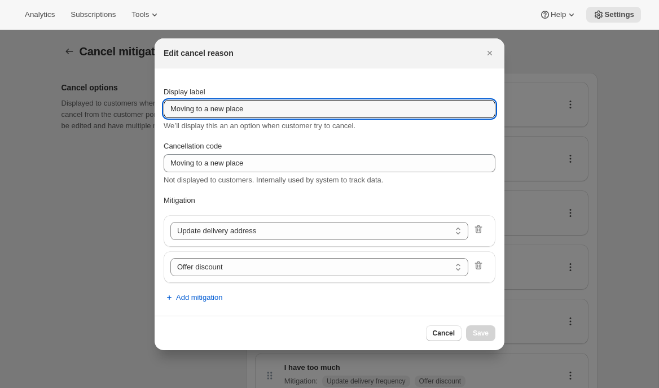
drag, startPoint x: 266, startPoint y: 109, endPoint x: 153, endPoint y: 109, distance: 112.8
click at [184, 300] on span "Add mitigation" at bounding box center [199, 297] width 46 height 11
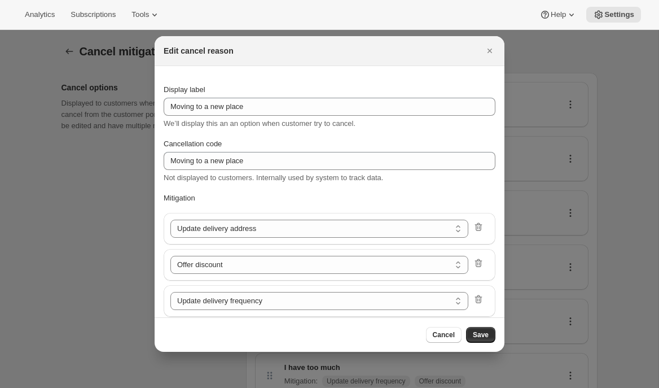
click at [476, 300] on icon ":r23c:" at bounding box center [478, 298] width 11 height 11
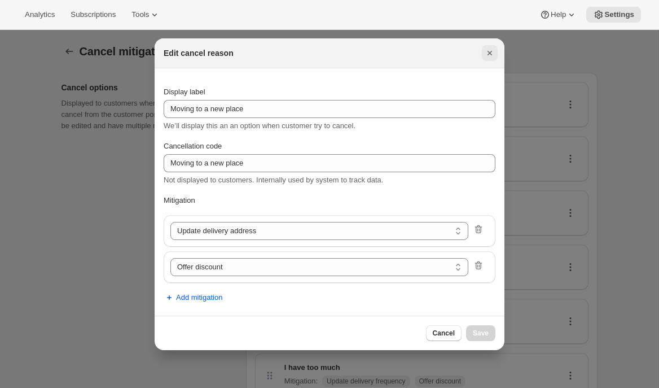
click at [486, 58] on icon "Close" at bounding box center [489, 52] width 11 height 11
select select "frequency"
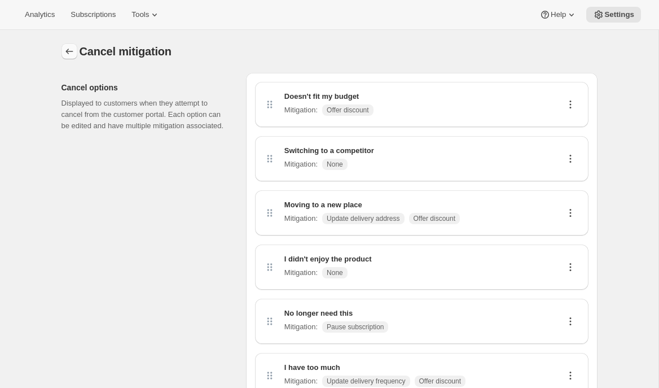
click at [66, 51] on icon "Customer Portal Controls" at bounding box center [68, 52] width 7 height 6
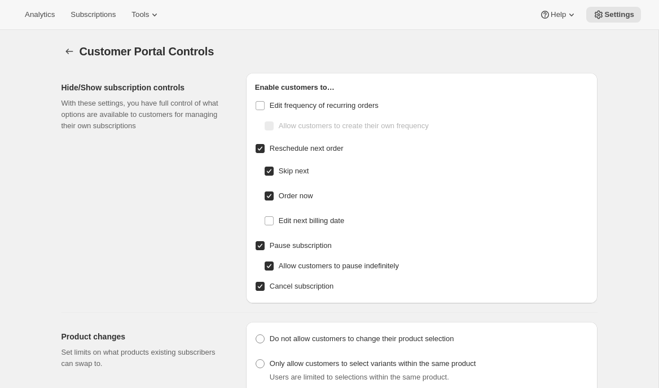
checkbox input "false"
click at [105, 19] on span "Subscriptions" at bounding box center [93, 14] width 45 height 9
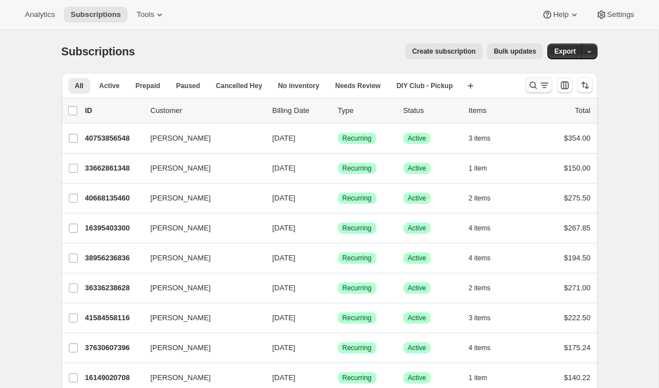
click at [540, 87] on icon "Search and filter results" at bounding box center [544, 85] width 11 height 11
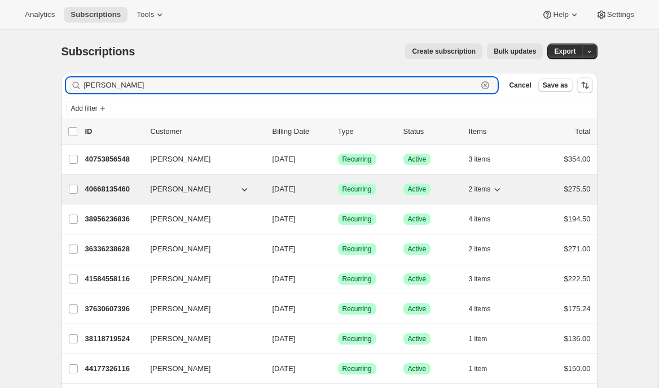
type input "[PERSON_NAME]"
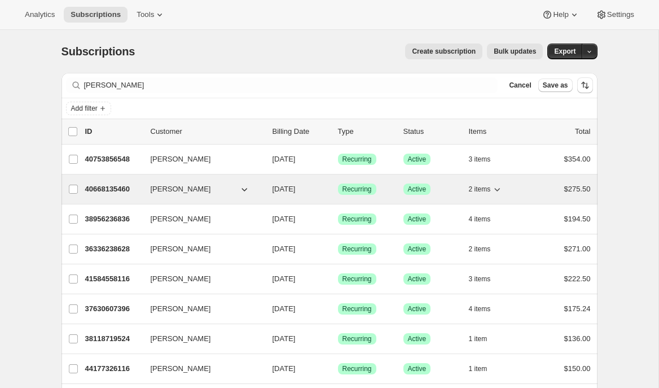
click at [109, 192] on p "40668135460" at bounding box center [113, 188] width 56 height 11
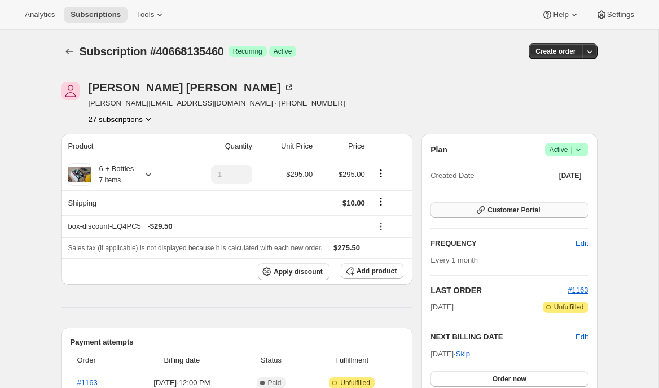
click at [467, 209] on button "Customer Portal" at bounding box center [508, 210] width 157 height 16
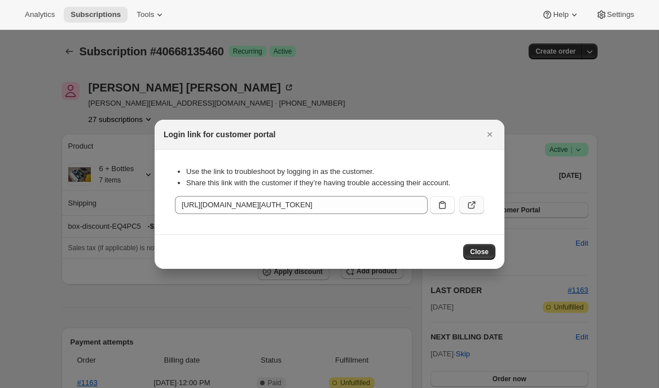
click at [472, 202] on icon ":r2i2:" at bounding box center [471, 204] width 11 height 11
drag, startPoint x: 487, startPoint y: 131, endPoint x: 497, endPoint y: 125, distance: 11.4
click at [488, 130] on icon "Close" at bounding box center [489, 134] width 11 height 11
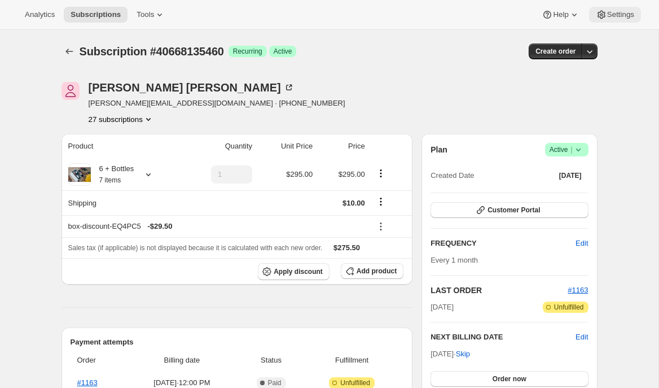
click at [603, 17] on icon at bounding box center [601, 14] width 11 height 11
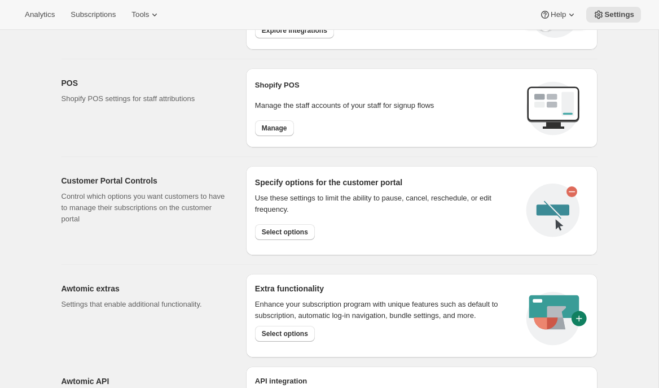
scroll to position [446, 0]
click at [284, 234] on span "Select options" at bounding box center [285, 231] width 46 height 9
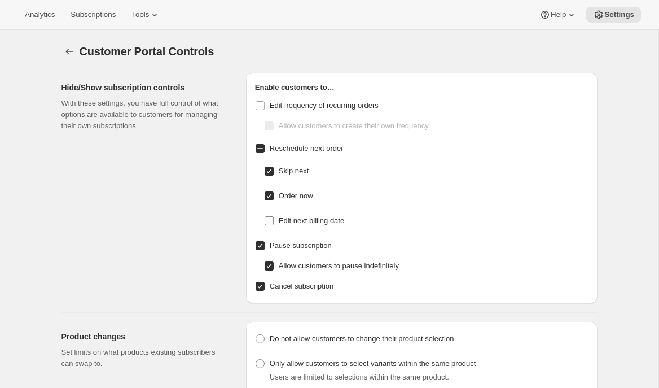
click at [293, 224] on span "Edit next billing date" at bounding box center [311, 220] width 65 height 8
click at [274, 224] on input "Edit next billing date" at bounding box center [269, 220] width 9 height 9
checkbox input "true"
click at [278, 100] on span "Edit frequency of recurring orders" at bounding box center [324, 105] width 109 height 11
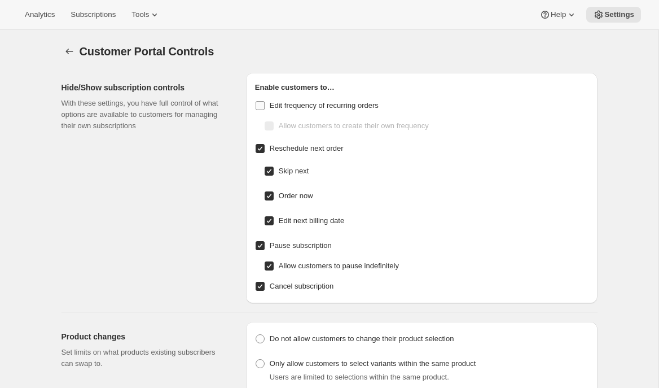
click at [265, 101] on input "Edit frequency of recurring orders" at bounding box center [260, 105] width 9 height 9
checkbox input "true"
click at [384, 124] on span "Allow customers to create their own frequency" at bounding box center [354, 125] width 150 height 8
click at [274, 124] on input "Allow customers to create their own frequency" at bounding box center [269, 125] width 9 height 9
checkbox input "true"
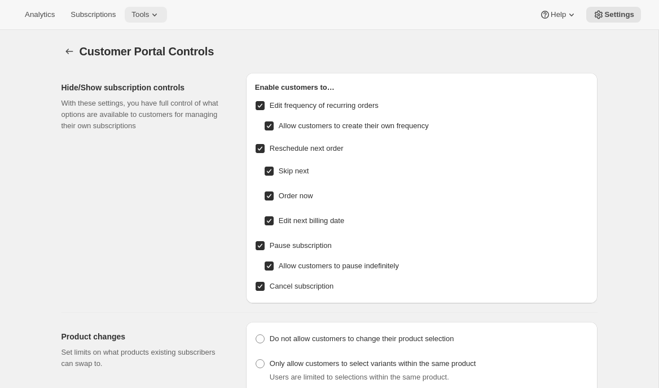
click at [161, 21] on button "Tools" at bounding box center [146, 15] width 42 height 16
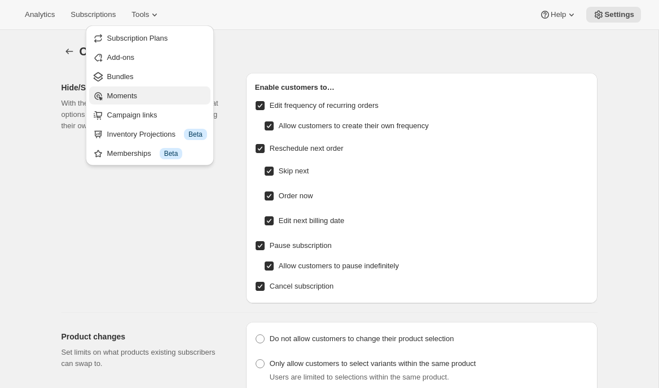
click at [140, 98] on span "Moments" at bounding box center [157, 95] width 100 height 11
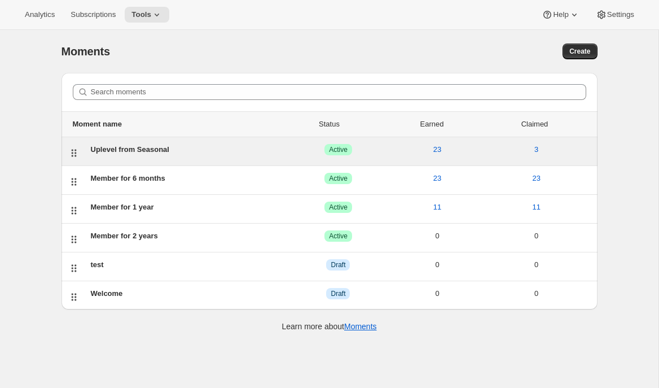
click at [132, 155] on div "Uplevel from Seasonal ACTIVE Active 23 3" at bounding box center [338, 151] width 504 height 15
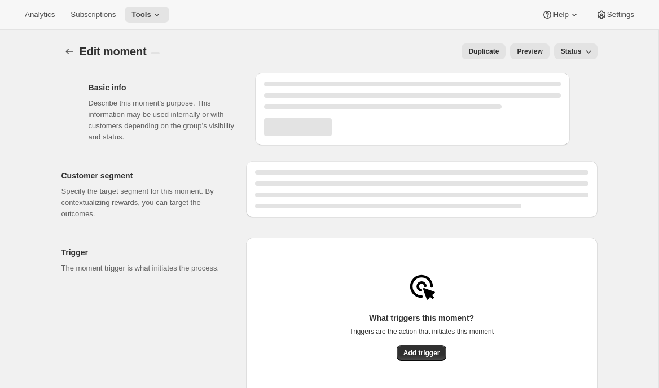
select select "subscribesTo"
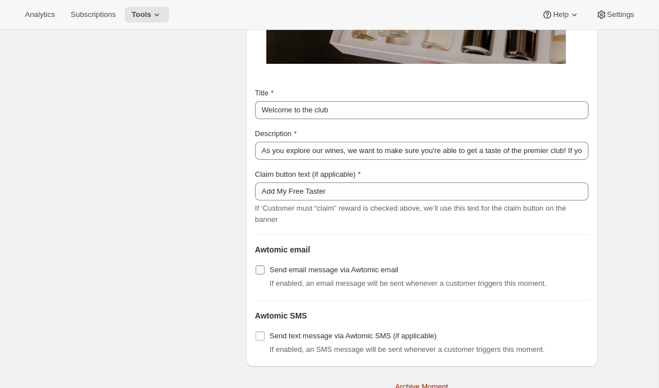
scroll to position [1518, 0]
